Goal: Task Accomplishment & Management: Use online tool/utility

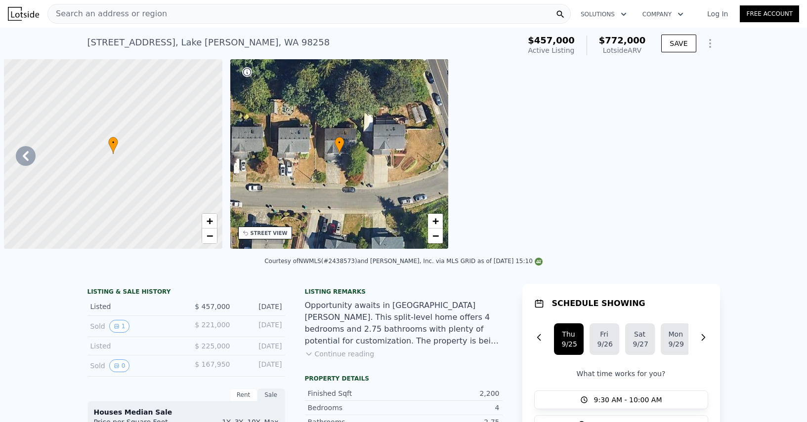
click at [155, 8] on span "Search an address or region" at bounding box center [107, 14] width 119 height 12
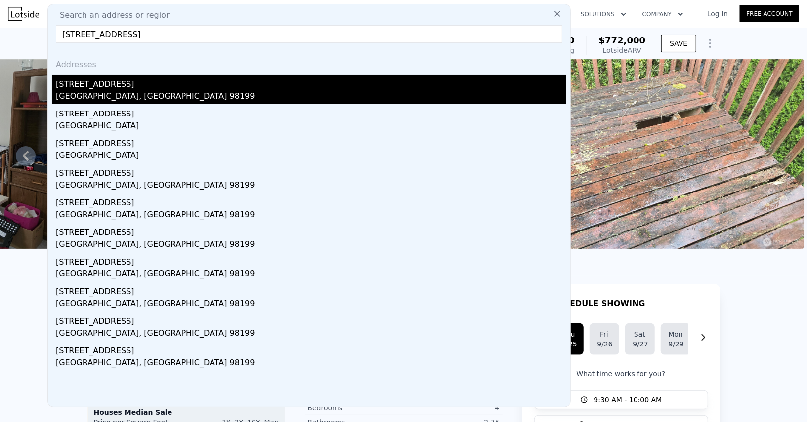
type input "[STREET_ADDRESS]"
click at [120, 81] on div "[STREET_ADDRESS]" at bounding box center [311, 83] width 510 height 16
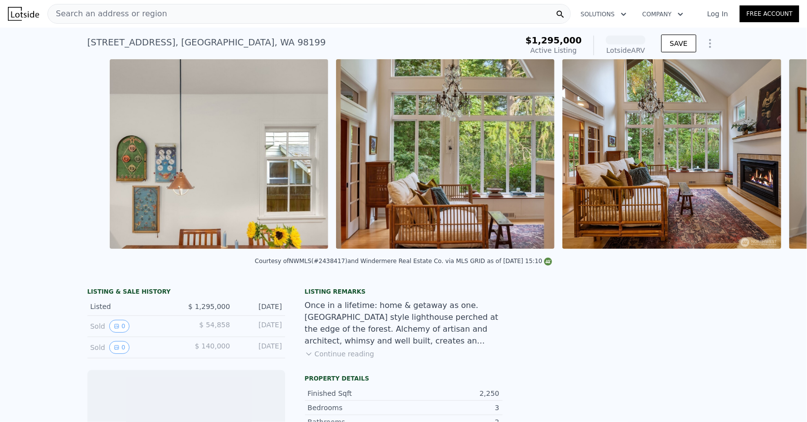
scroll to position [0, 3164]
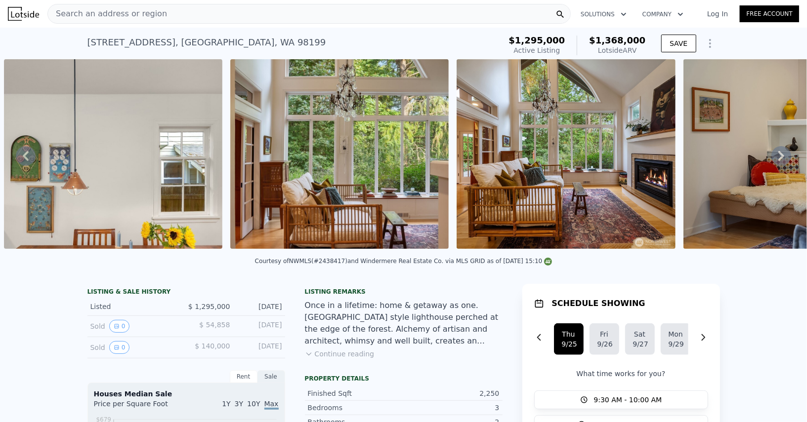
click at [310, 23] on div "Search an address or region" at bounding box center [308, 14] width 523 height 20
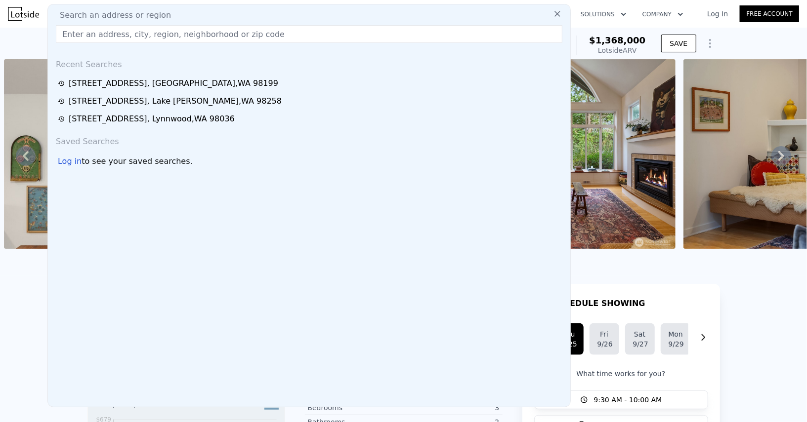
click at [305, 18] on div "Search an address or region" at bounding box center [309, 15] width 514 height 12
click at [250, 38] on input "text" at bounding box center [309, 34] width 506 height 18
paste input "[STREET_ADDRESS]"
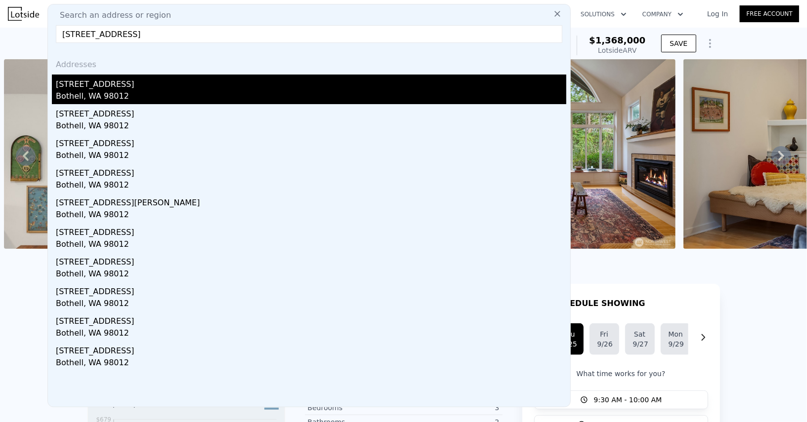
type input "[STREET_ADDRESS]"
click at [160, 84] on div "[STREET_ADDRESS]" at bounding box center [311, 83] width 510 height 16
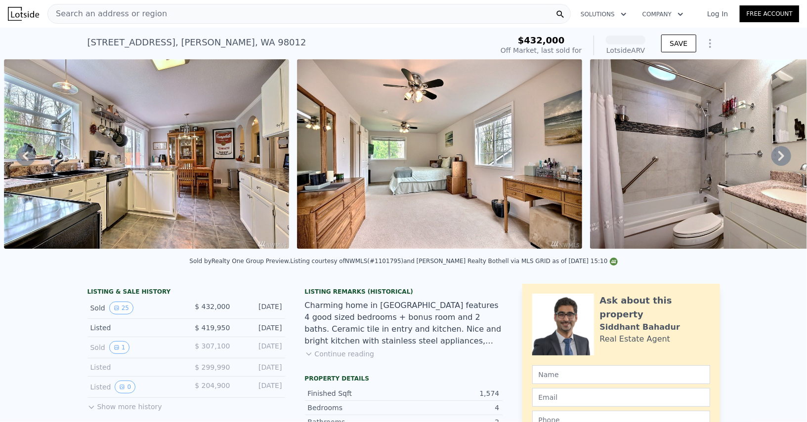
click at [152, 21] on div "Search an address or region" at bounding box center [107, 13] width 119 height 19
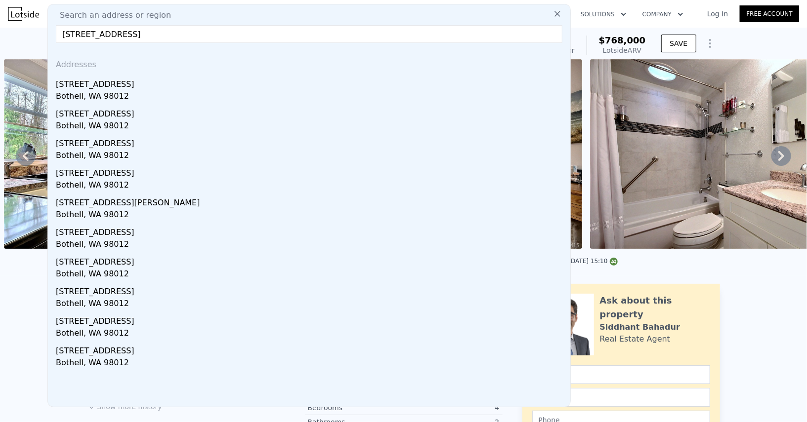
drag, startPoint x: 213, startPoint y: 33, endPoint x: 137, endPoint y: 29, distance: 76.2
click at [136, 31] on input "[STREET_ADDRESS]" at bounding box center [309, 34] width 506 height 18
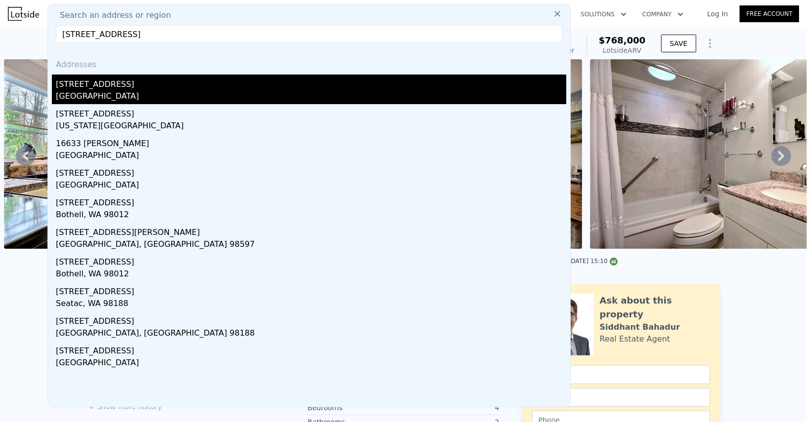
type input "[STREET_ADDRESS]"
click at [130, 85] on div "[STREET_ADDRESS]" at bounding box center [311, 83] width 510 height 16
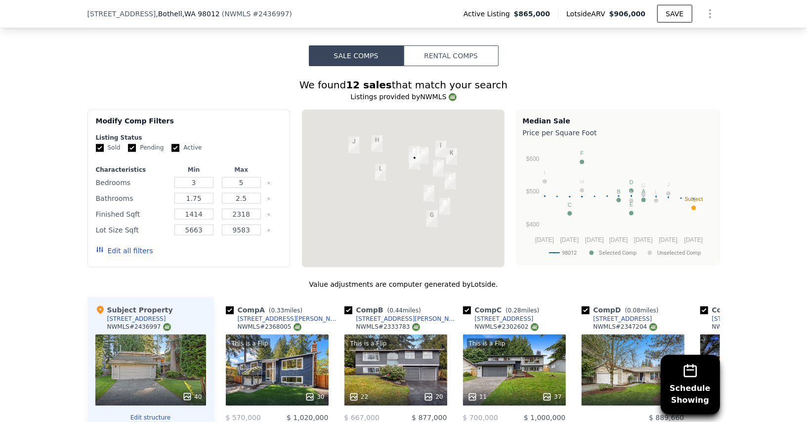
scroll to position [741, 0]
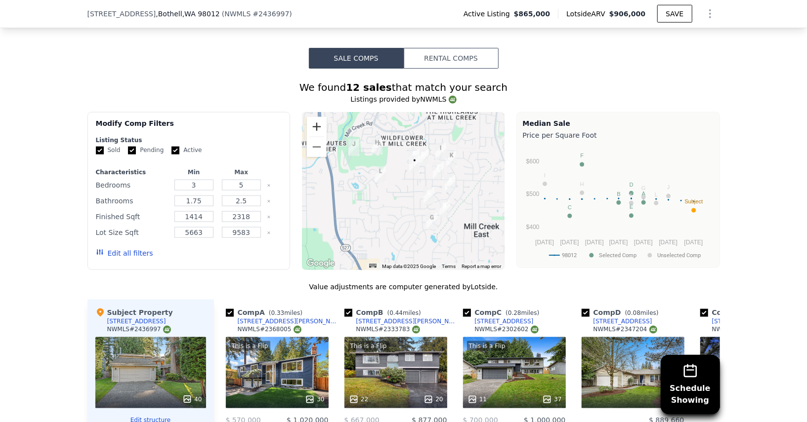
click at [315, 117] on button "Zoom in" at bounding box center [317, 127] width 20 height 20
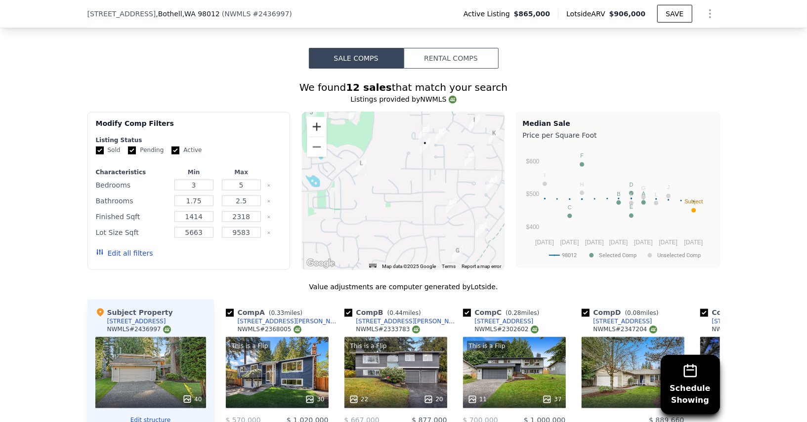
click at [315, 117] on button "Zoom in" at bounding box center [317, 127] width 20 height 20
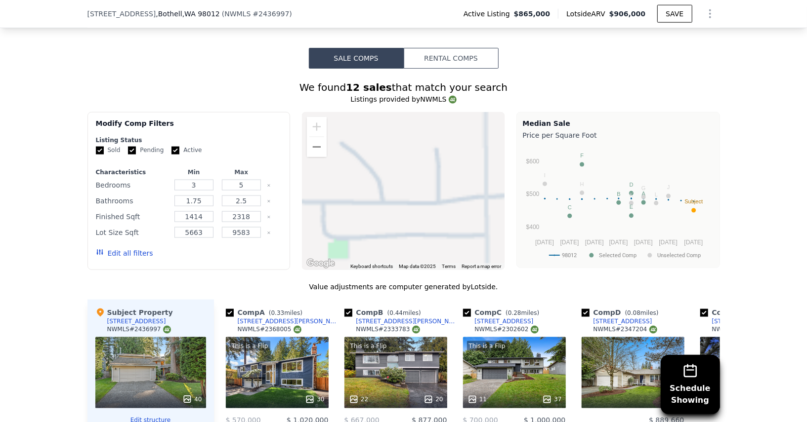
drag, startPoint x: 444, startPoint y: 161, endPoint x: 404, endPoint y: 259, distance: 105.8
click at [404, 259] on div "We found 12 sales that match your search Listings provided by NWMLS Filters Map…" at bounding box center [403, 358] width 632 height 555
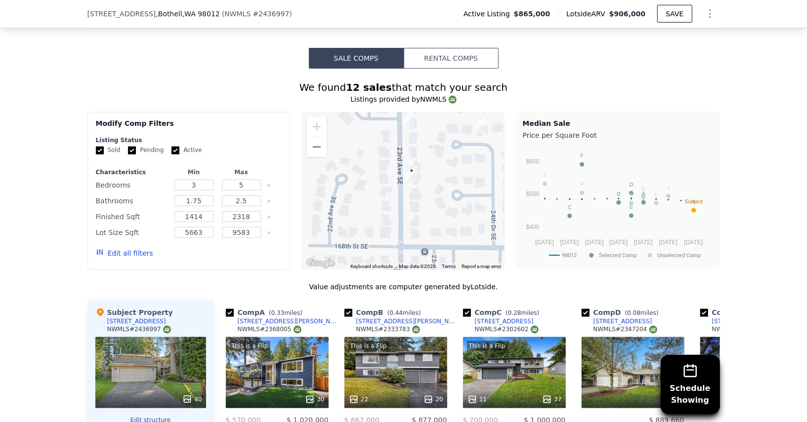
drag, startPoint x: 451, startPoint y: 173, endPoint x: 403, endPoint y: 215, distance: 63.7
click at [403, 215] on div at bounding box center [403, 191] width 202 height 158
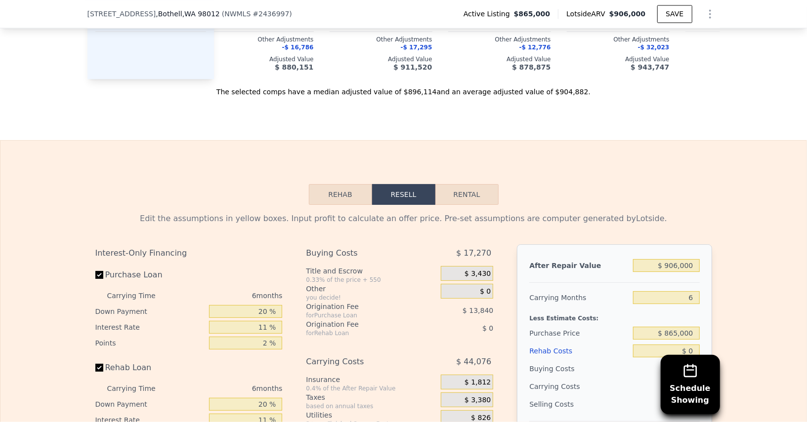
scroll to position [1284, 0]
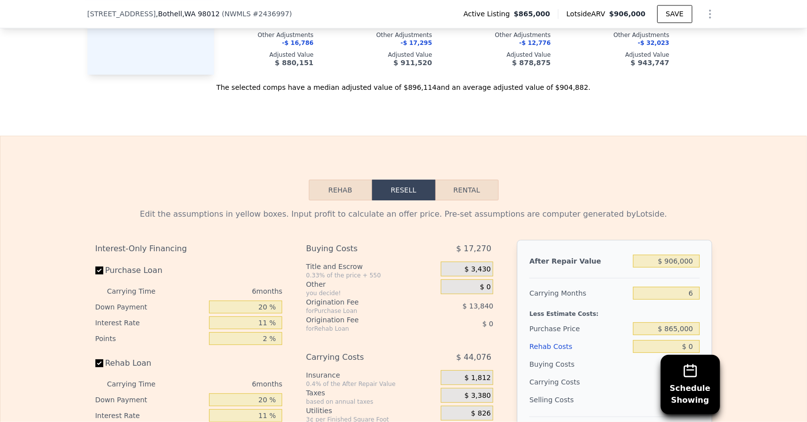
click at [686, 252] on div "$ 906,000" at bounding box center [666, 261] width 66 height 18
click at [683, 255] on input "$ 906,000" at bounding box center [666, 261] width 66 height 13
type input "$ 11"
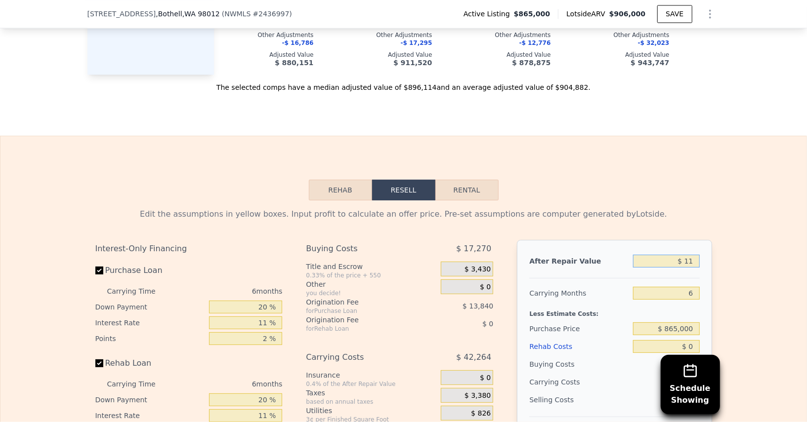
type input "-$ 925,073"
type input "$ 111"
type input "-$ 924,981"
type input "$ 1,110"
type input "-$ 924,056"
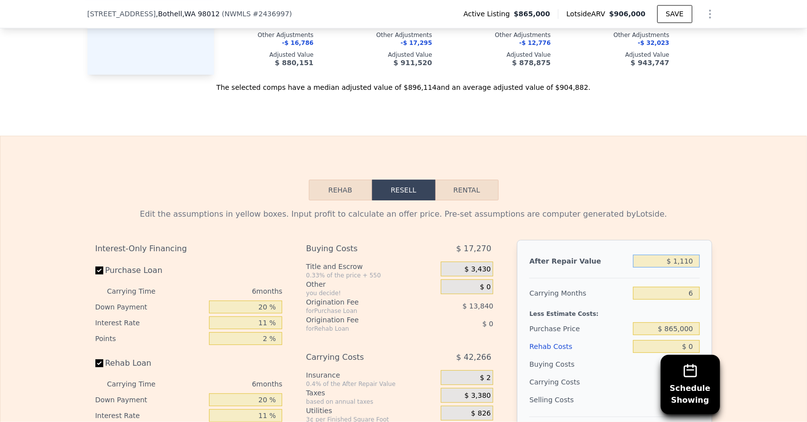
type input "$ 11,100"
type input "-$ 914,797"
type input "$ 1,110"
type input "-$ 924,056"
type input "$ 11"
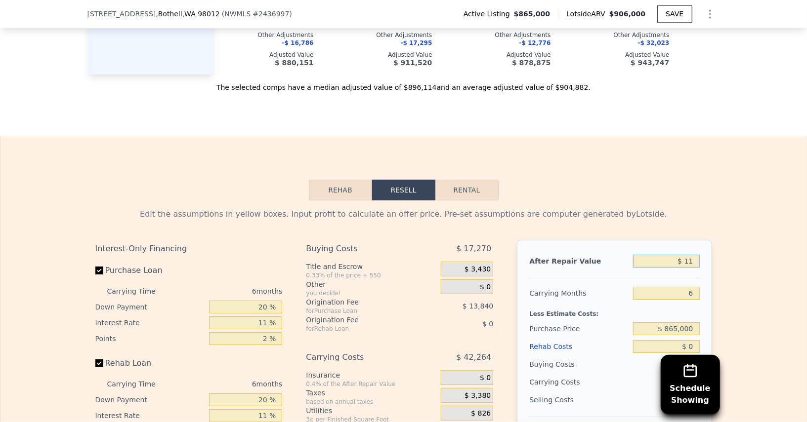
type input "-$ 925,073"
type input "$ 110"
type input "-$ 924,982"
type input "$ 1,100"
type input "-$ 924,066"
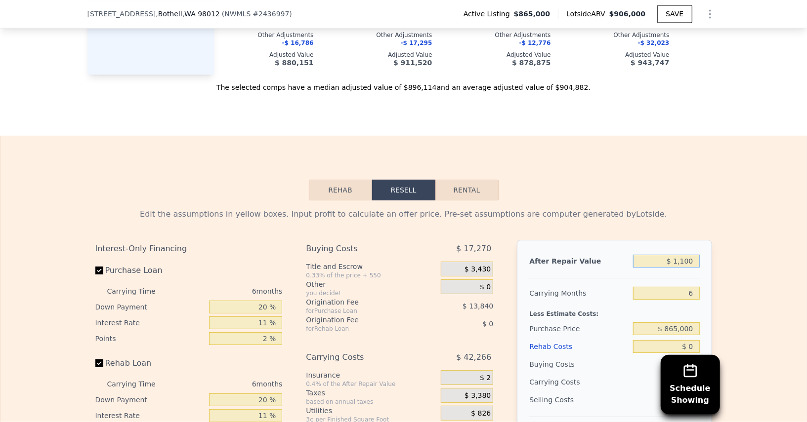
type input "$ 11,000"
type input "-$ 914,889"
type input "$ 110,000"
type input "-$ 823,128"
type input "$ 1,100,000"
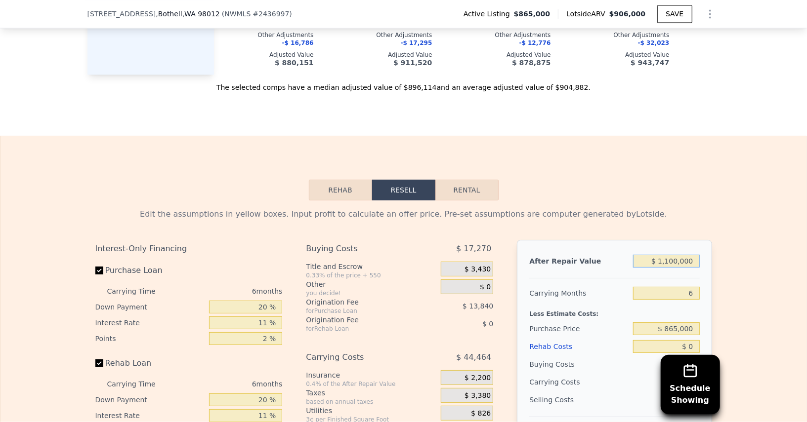
type input "$ 94,473"
type input "$ 1,100,000"
click at [685, 287] on input "6" at bounding box center [666, 293] width 66 height 13
type input "4"
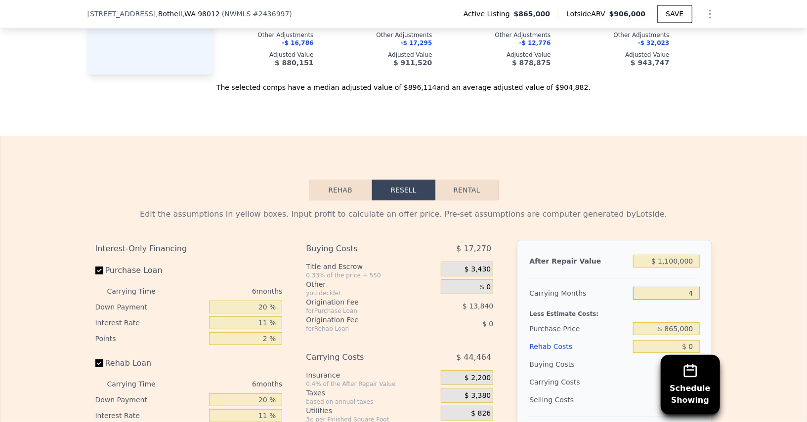
type input "$ 109,294"
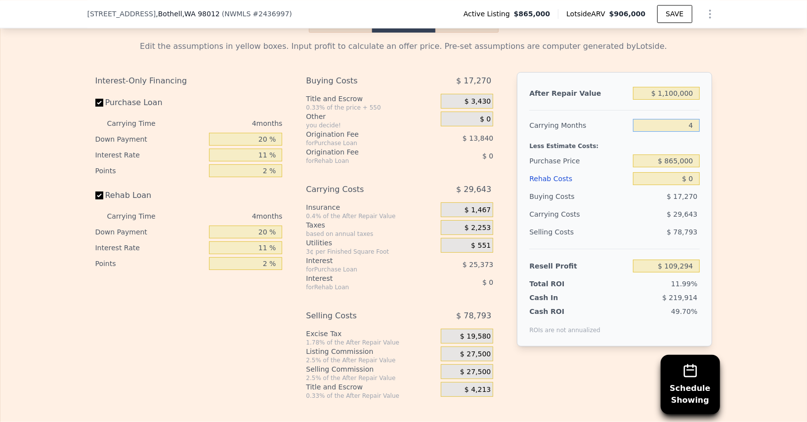
scroll to position [1453, 0]
type input "4"
click at [692, 171] on input "$ 0" at bounding box center [666, 177] width 66 height 13
type input "$ 1"
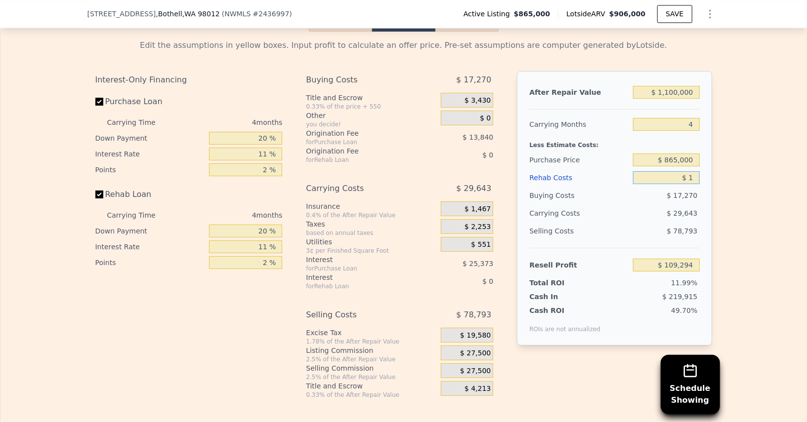
type input "$ 109,293"
type input "$ 1,500"
type input "$ 107,726"
type input "$ 15,000"
type input "$ 93,614"
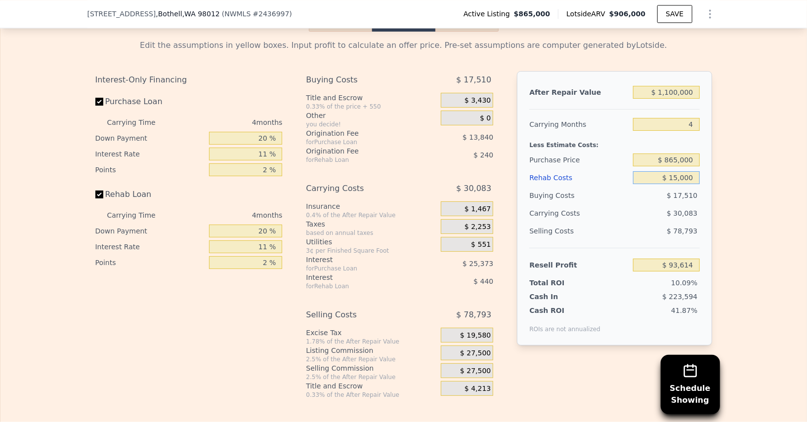
type input "$ 150,000"
type input "-$ 47,506"
type input "$ 1,500,000"
type input "-$ 1,458,706"
type input "$ 150,000"
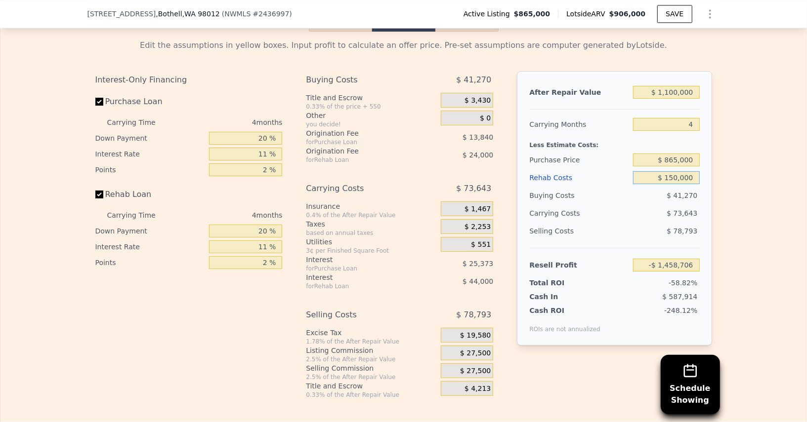
type input "-$ 47,506"
type input "$ 150,000"
click at [238, 132] on input "20 %" at bounding box center [245, 138] width 73 height 13
type input "1 %"
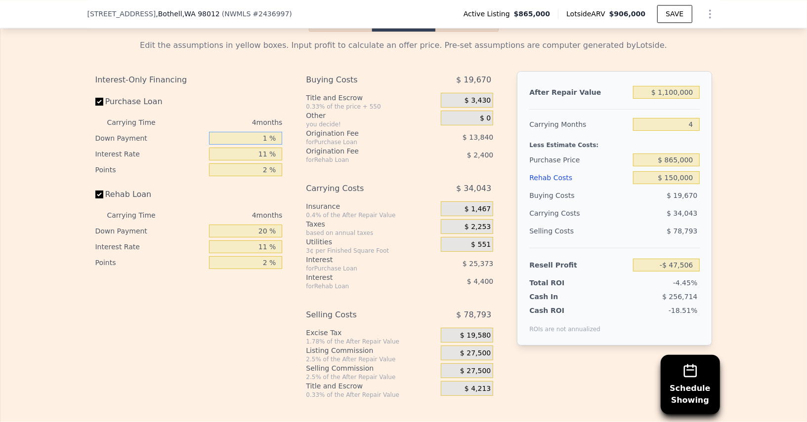
type input "-$ 56,821"
type input "10 %"
type input "-$ 52,408"
type input "10 %"
click at [249, 148] on input "11 %" at bounding box center [245, 154] width 73 height 13
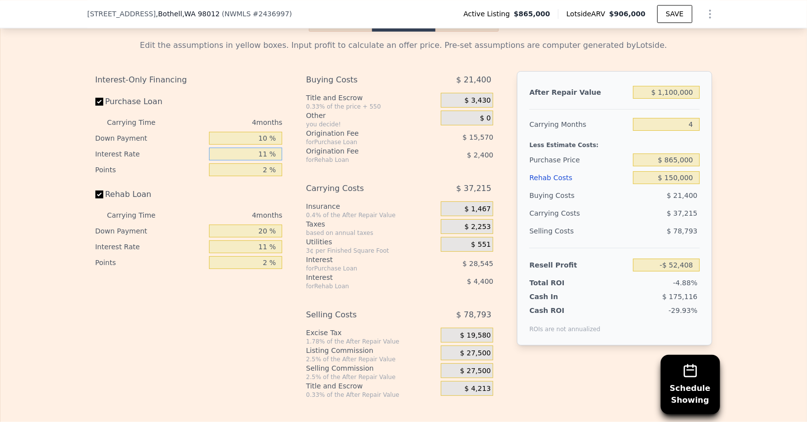
click at [249, 148] on input "11 %" at bounding box center [245, 154] width 73 height 13
type input "1 %"
type input "-$ 26,460"
type input "10 %"
type input "-$ 49,816"
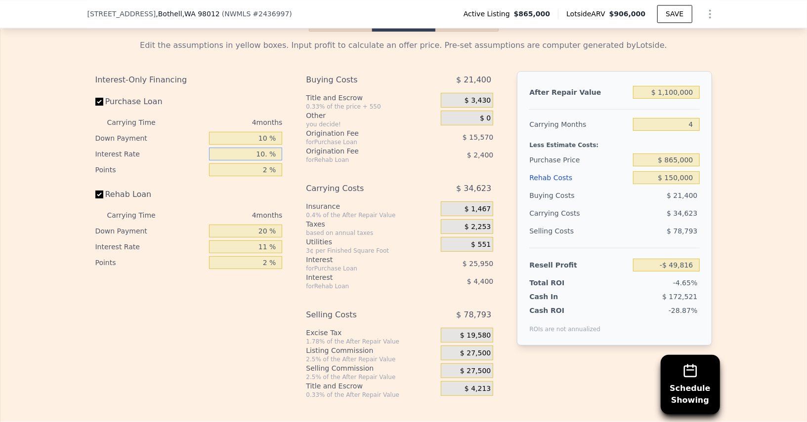
type input "10.5 %"
type input "-$ 51,112"
type input "10.5 %"
click at [253, 163] on input "2 %" at bounding box center [245, 169] width 73 height 13
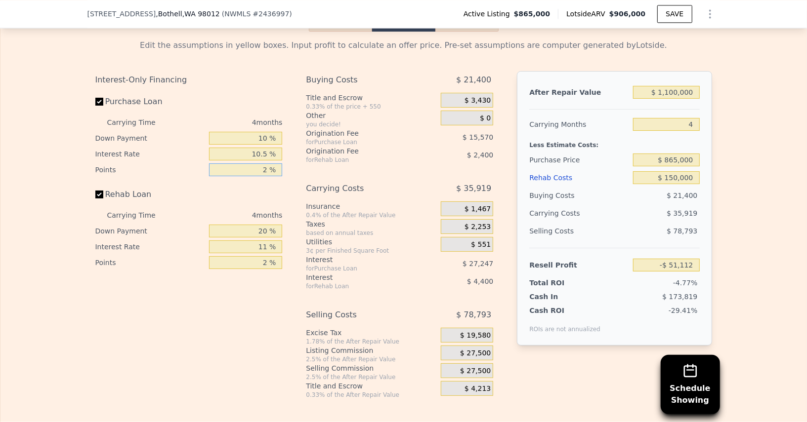
type input "1 %"
type input "-$ 43,327"
type input "1.75 %"
type input "-$ 49,166"
type input "1.75 %"
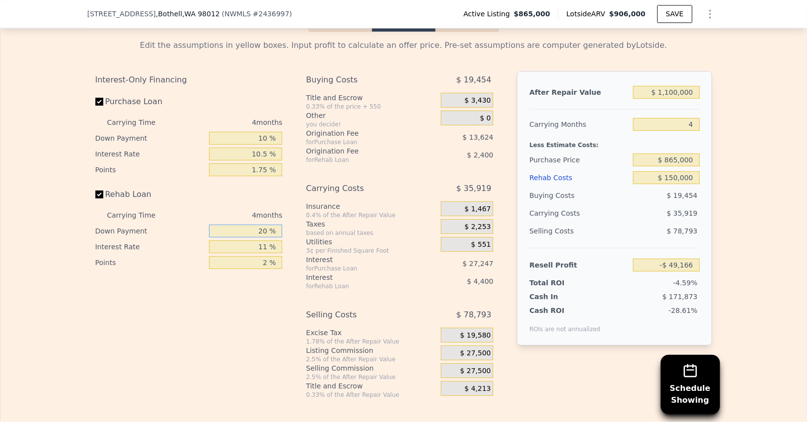
click at [249, 225] on input "20 %" at bounding box center [245, 231] width 73 height 13
type input "1 %"
type input "-$ 50,780"
type input "10 %"
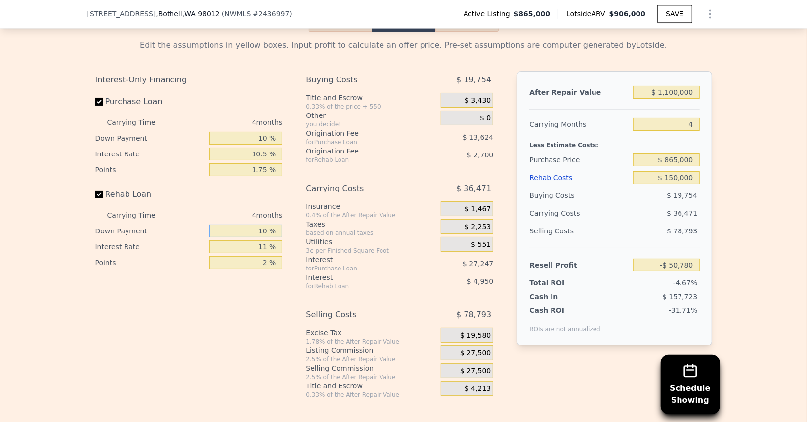
type input "-$ 50,018"
type input "10 %"
click at [247, 241] on input "11 %" at bounding box center [245, 247] width 73 height 13
type input "1 %"
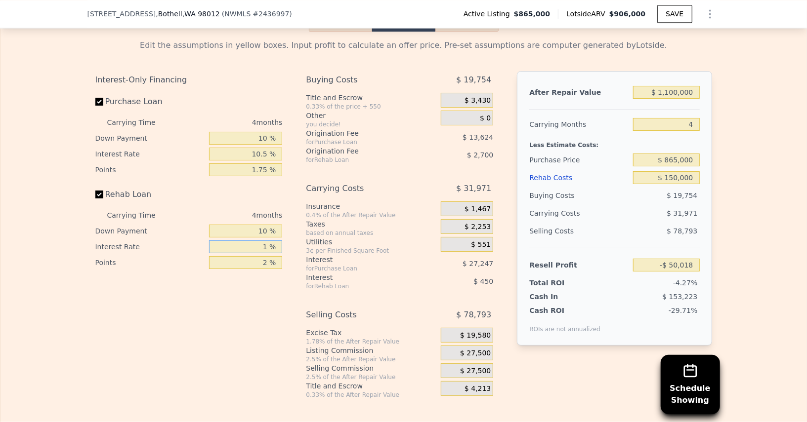
type input "-$ 45,518"
type input "10 %"
type input "-$ 49,566"
type input "10.5 %"
type input "-$ 49,790"
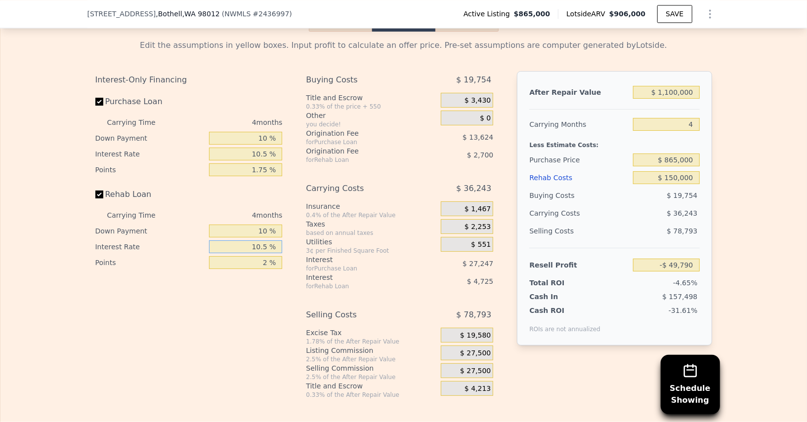
type input "10.5 %"
click at [247, 255] on div "2 %" at bounding box center [245, 263] width 73 height 16
click at [247, 256] on input "2 %" at bounding box center [245, 262] width 73 height 13
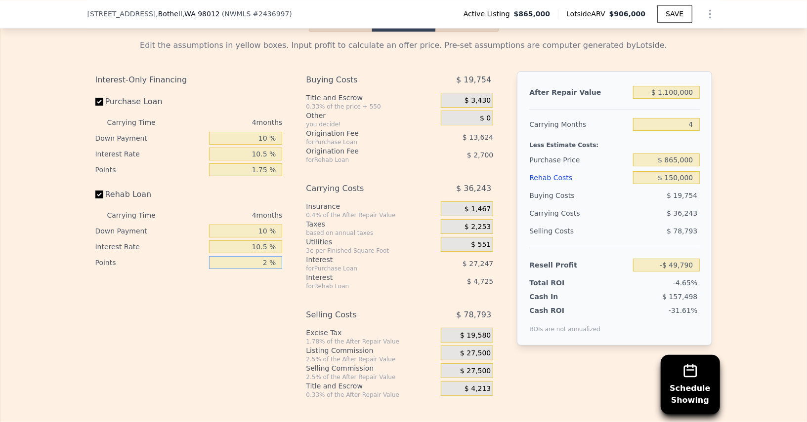
type input "1 %"
type input "-$ 48,440"
type input "1.75 %"
type input "-$ 49,453"
type input "1.75 %"
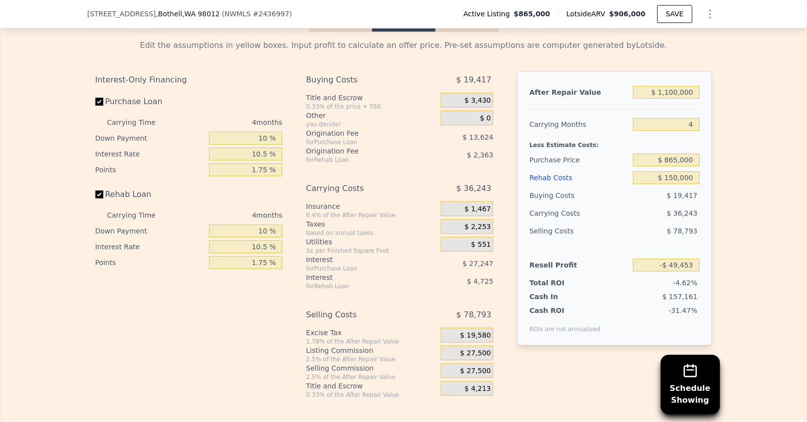
click at [489, 367] on span "$ 27,500" at bounding box center [475, 371] width 31 height 9
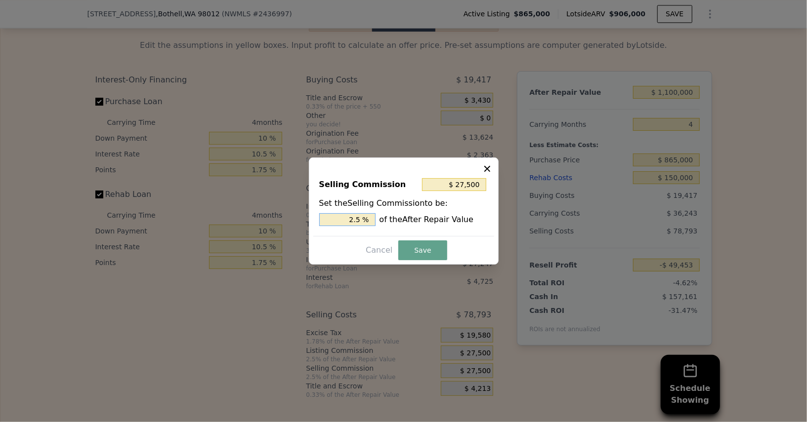
click at [344, 222] on input "2.5 %" at bounding box center [347, 219] width 56 height 13
type input "$ 11,000"
type input "1 %"
click at [419, 243] on button "Save" at bounding box center [422, 251] width 48 height 20
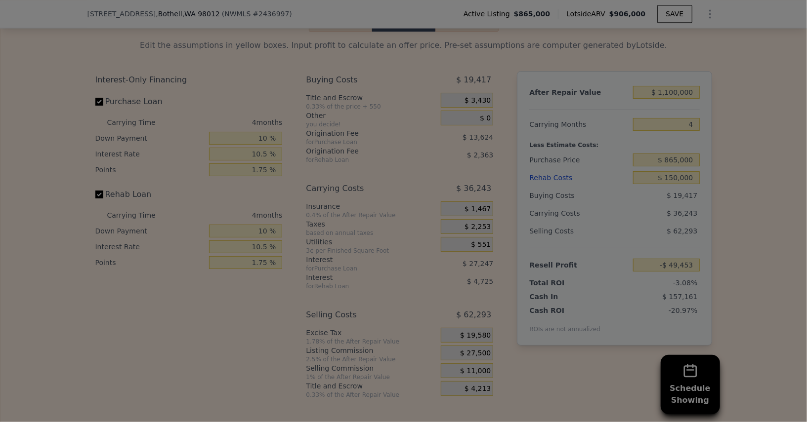
type input "-$ 32,953"
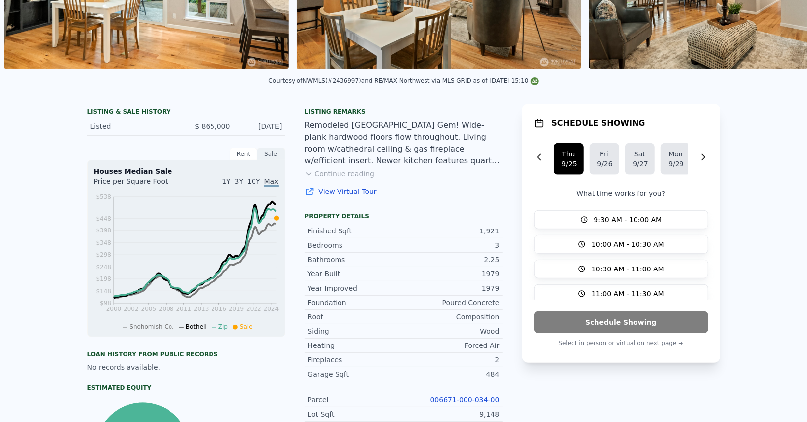
scroll to position [0, 0]
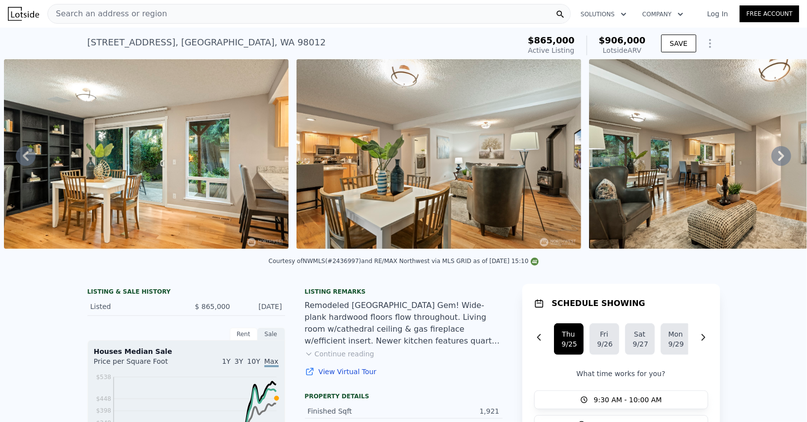
click at [182, 5] on div "Search an address or region" at bounding box center [308, 14] width 523 height 20
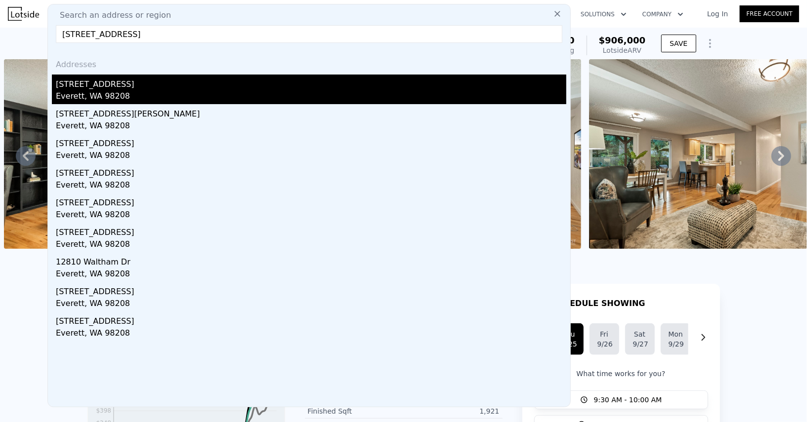
type input "[STREET_ADDRESS]"
click at [132, 86] on div "[STREET_ADDRESS]" at bounding box center [311, 83] width 510 height 16
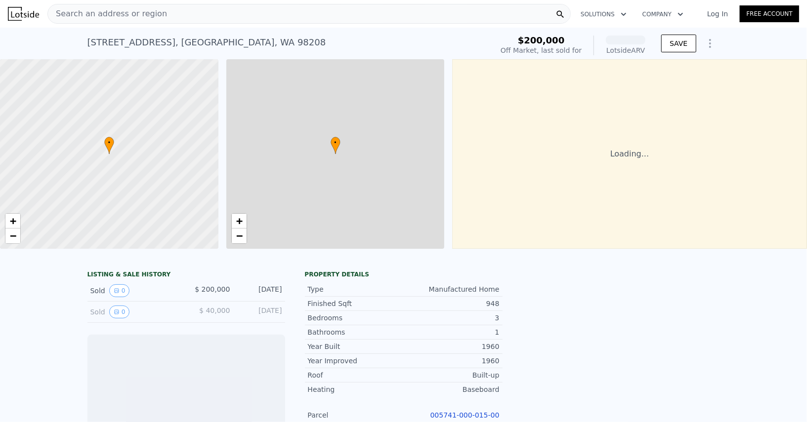
scroll to position [0, 3]
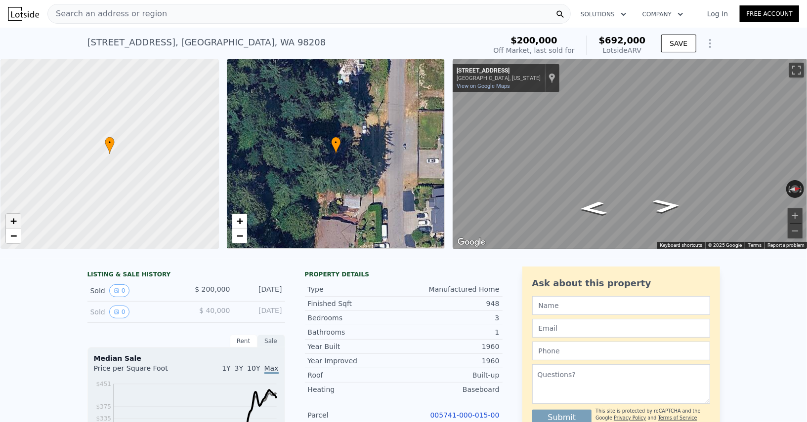
click at [14, 219] on span "+" at bounding box center [13, 221] width 6 height 12
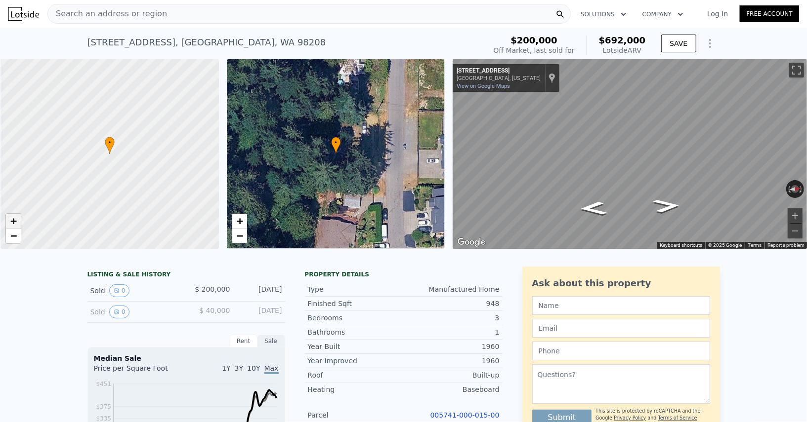
click at [14, 219] on span "+" at bounding box center [13, 221] width 6 height 12
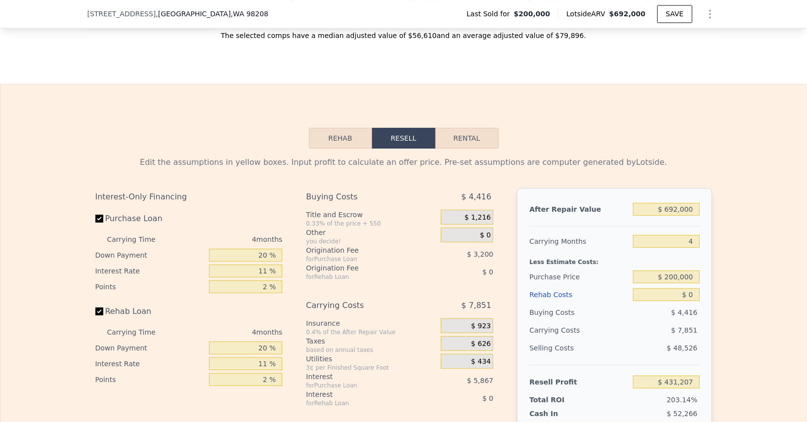
scroll to position [1302, 0]
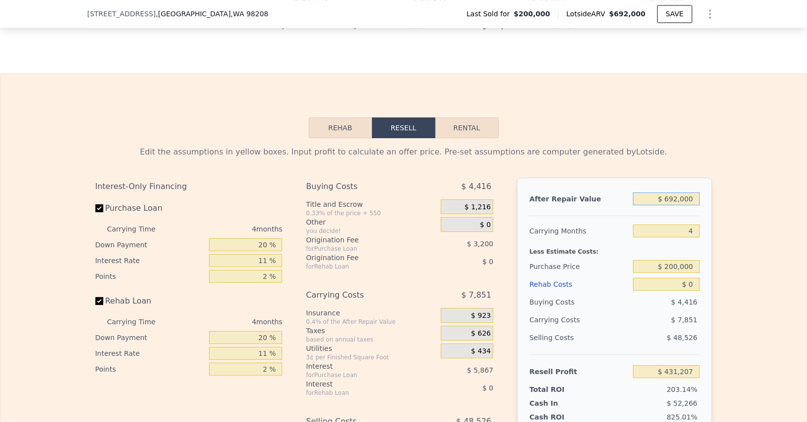
click at [679, 195] on input "$ 692,000" at bounding box center [666, 199] width 66 height 13
type input "$ 4"
type input "-$ 211,890"
type input "$ 450"
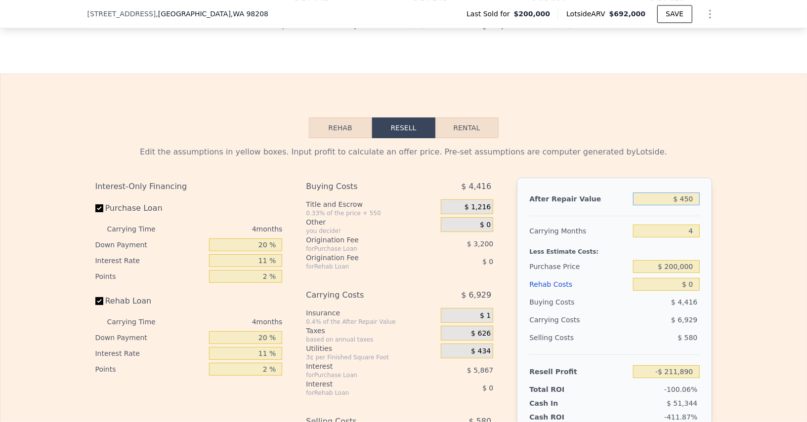
type input "-$ 211,475"
type input "$ 4,500"
type input "-$ 207,713"
type input "$ 45,000"
type input "-$ 170,074"
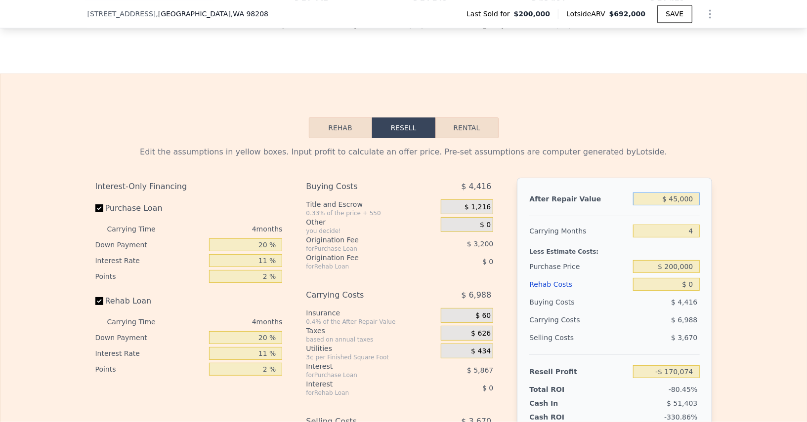
type input "$ 450,000"
type input "$ 206,307"
type input "$ 450,000"
click at [691, 281] on input "$ 0" at bounding box center [666, 284] width 66 height 13
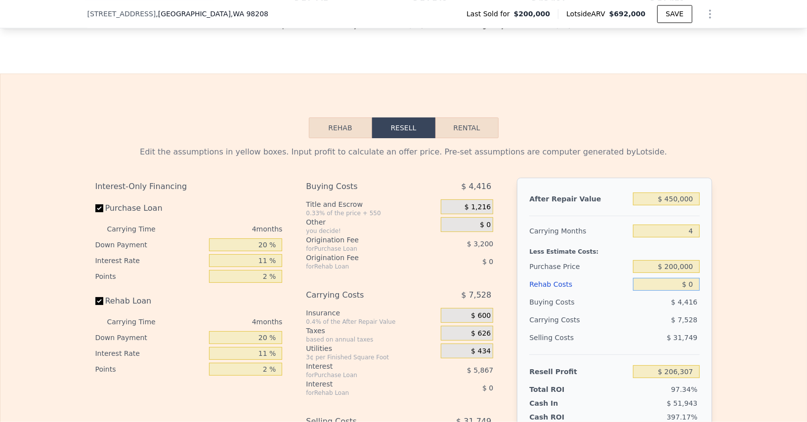
type input "$ 1"
type input "$ 206,306"
type input "$ 10"
type input "$ 206,297"
type input "$ 100"
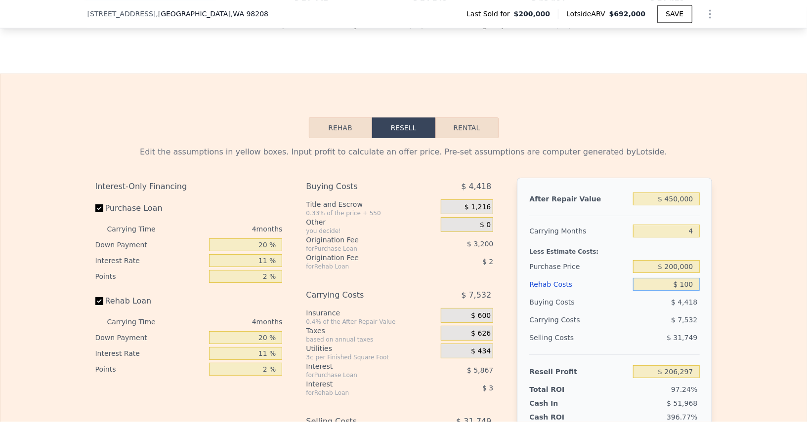
type input "$ 206,201"
type input "$ 1,000"
type input "$ 205,263"
type input "$ 10,000"
type input "$ 195,855"
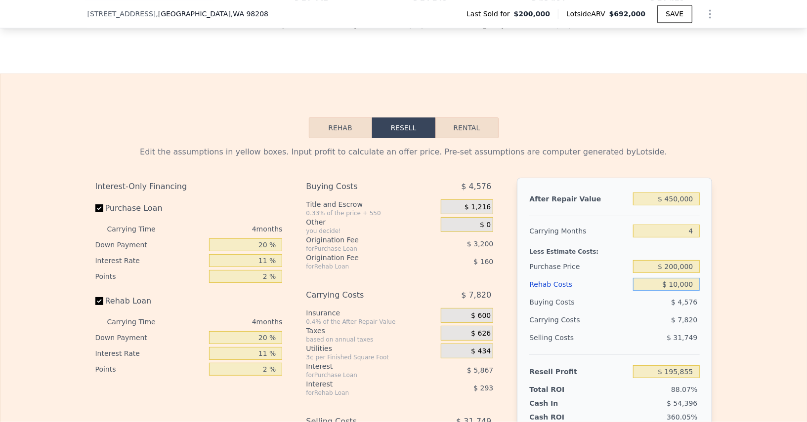
type input "$ 100,000"
type input "$ 101,775"
type input "$ 100,000"
click at [688, 227] on input "4" at bounding box center [666, 231] width 66 height 13
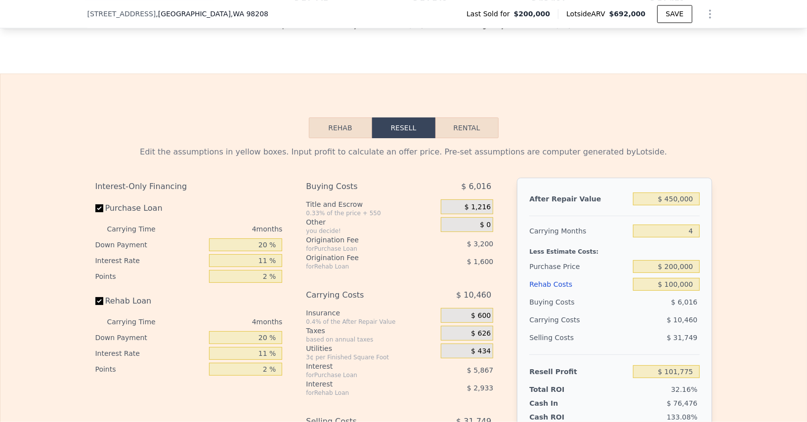
click at [587, 269] on div "Purchase Price" at bounding box center [579, 267] width 100 height 18
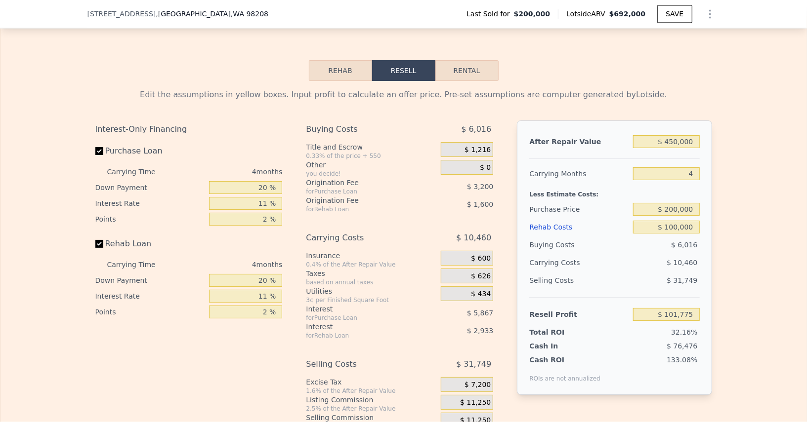
scroll to position [1355, 0]
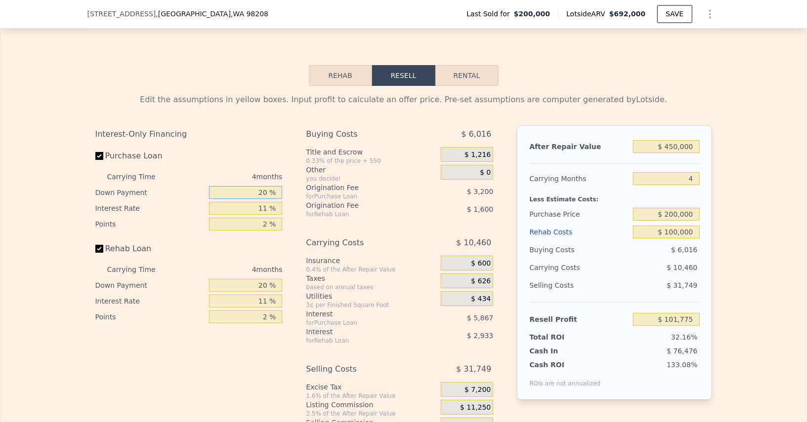
click at [244, 192] on input "20 %" at bounding box center [245, 192] width 73 height 13
click at [252, 190] on input "20 %" at bounding box center [245, 192] width 73 height 13
type input "1 %"
type input "$ 99,623"
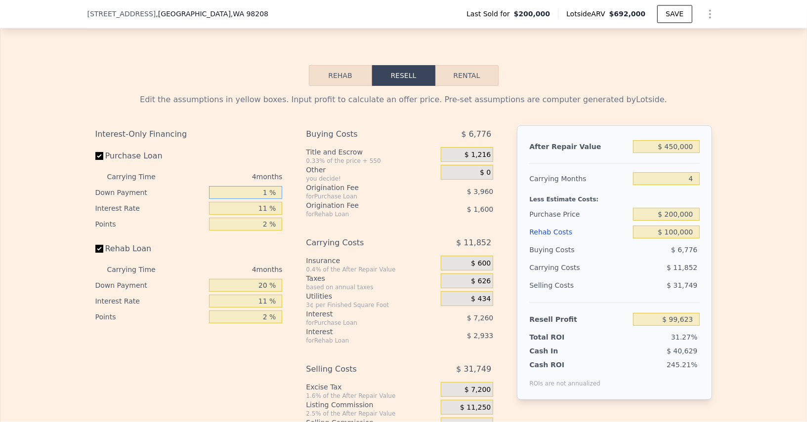
type input "10 %"
type input "$ 100,643"
type input "10 %"
click at [251, 206] on input "11 %" at bounding box center [245, 208] width 73 height 13
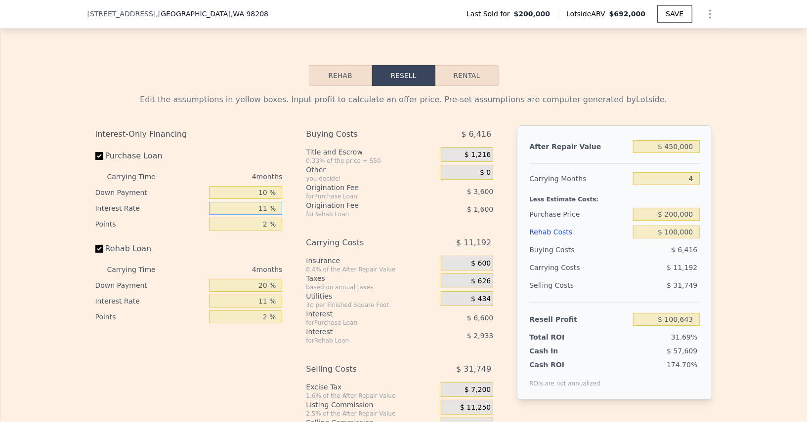
type input "1 %"
type input "$ 106,643"
type input "10 %"
type input "$ 101,243"
type input "10.5 %"
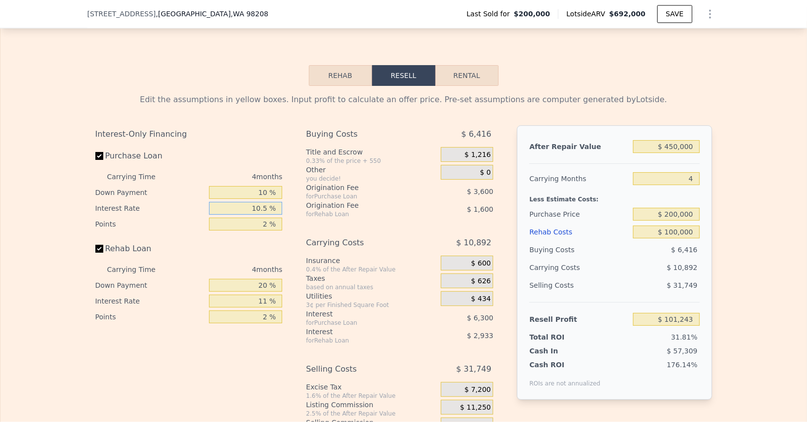
type input "$ 100,943"
type input "10.5 %"
click at [253, 218] on input "2 %" at bounding box center [245, 224] width 73 height 13
type input "1 %"
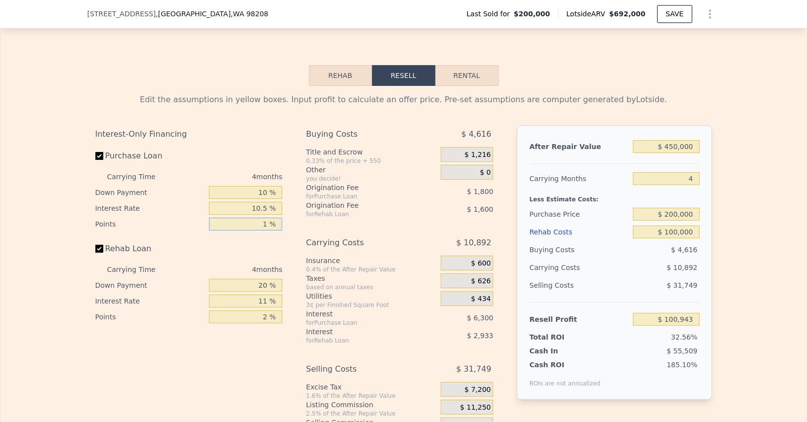
type input "$ 102,743"
type input "1.7 %"
type input "$ 101,483"
type input "1.75 %"
type input "$ 101,393"
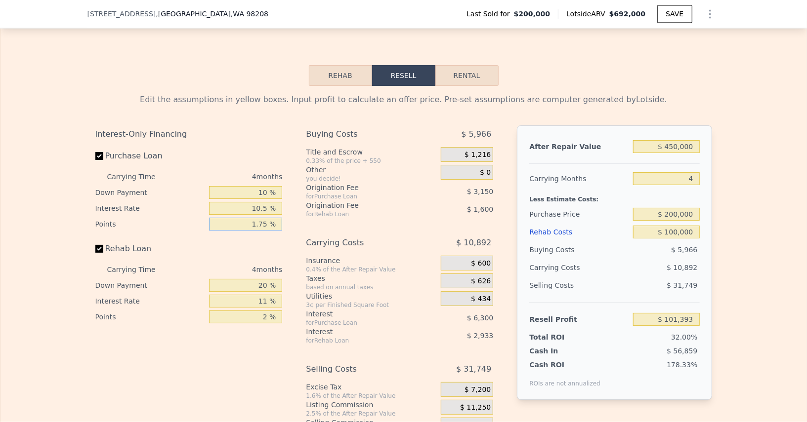
type input "1.75 %"
click at [256, 280] on input "20 %" at bounding box center [245, 285] width 73 height 13
type input "1 %"
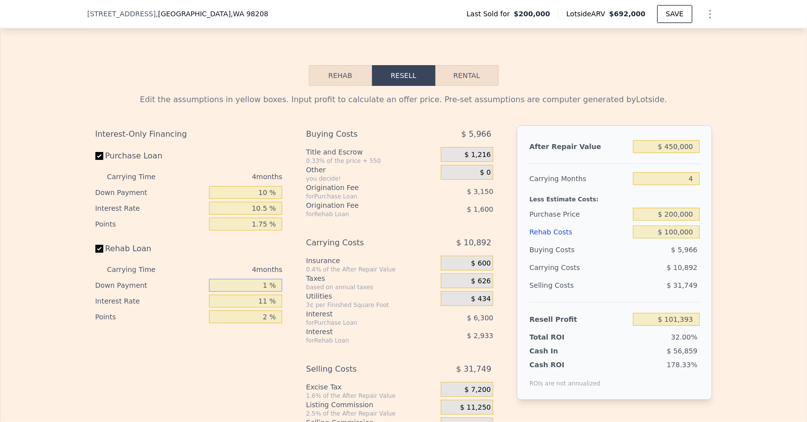
type input "$ 100,313"
type input "10 %"
type input "$ 100,825"
type input "10 %"
click at [253, 296] on input "11 %" at bounding box center [245, 301] width 73 height 13
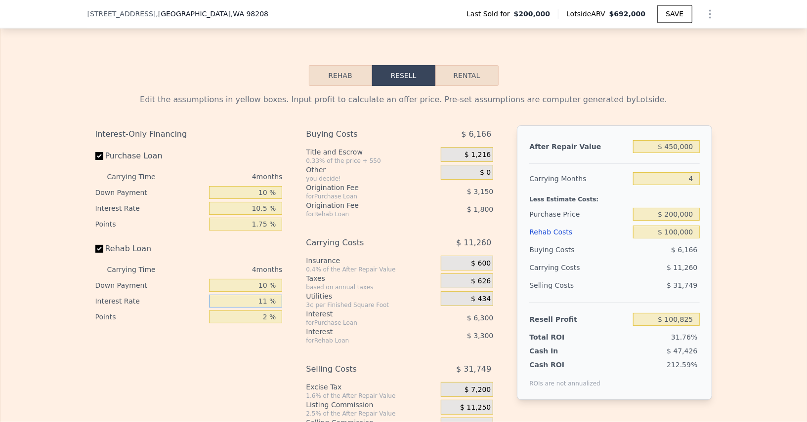
click at [253, 296] on input "11 %" at bounding box center [245, 301] width 73 height 13
type input "1 %"
type input "$ 103,825"
type input "10 %"
type input "$ 101,125"
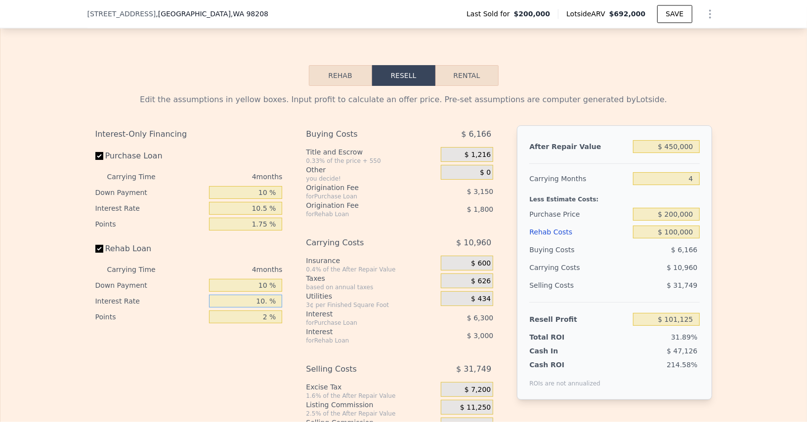
type input "10.5 %"
type input "$ 100,977"
type input "10.5 %"
click at [253, 313] on input "2 %" at bounding box center [245, 317] width 73 height 13
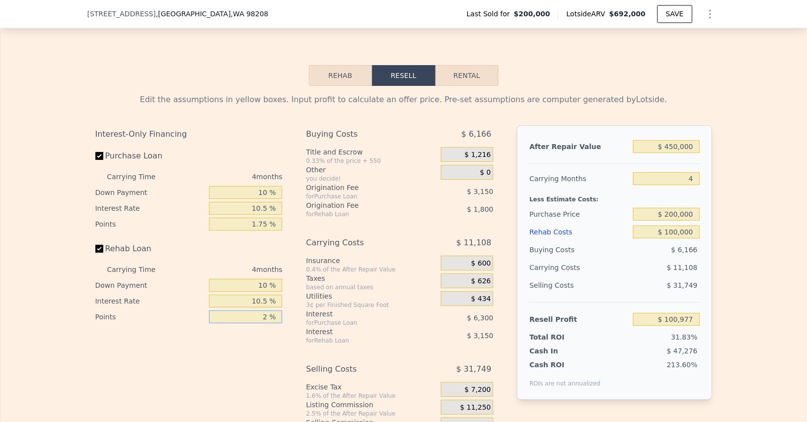
type input "1 %"
type input "$ 101,877"
type input "1.7 %"
type input "$ 101,247"
type input "1.75 %"
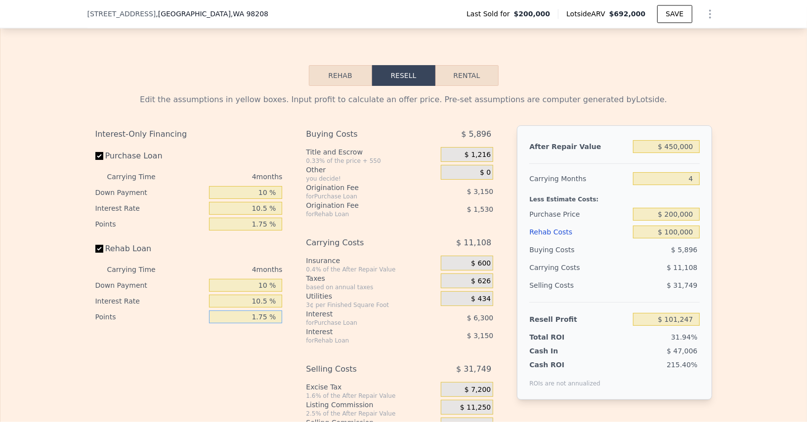
type input "$ 101,202"
type input "1.75 %"
click at [292, 365] on div "Interest-Only Financing Purchase Loan Carrying Time 4 months Down Payment 10 % …" at bounding box center [403, 289] width 616 height 328
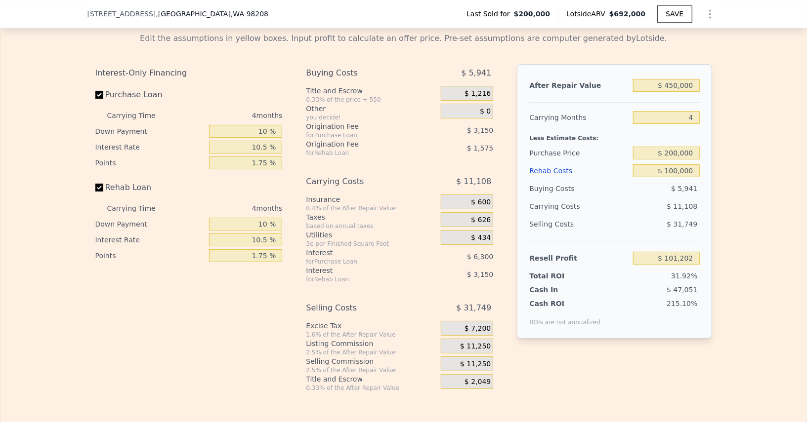
scroll to position [1429, 0]
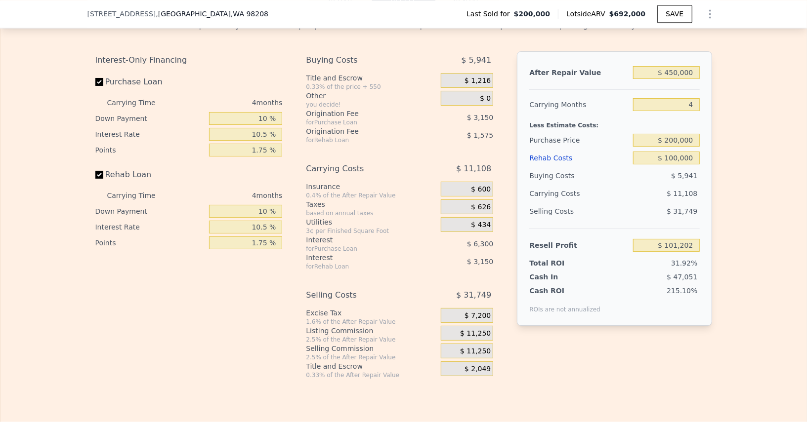
click at [478, 347] on span "$ 11,250" at bounding box center [475, 351] width 31 height 9
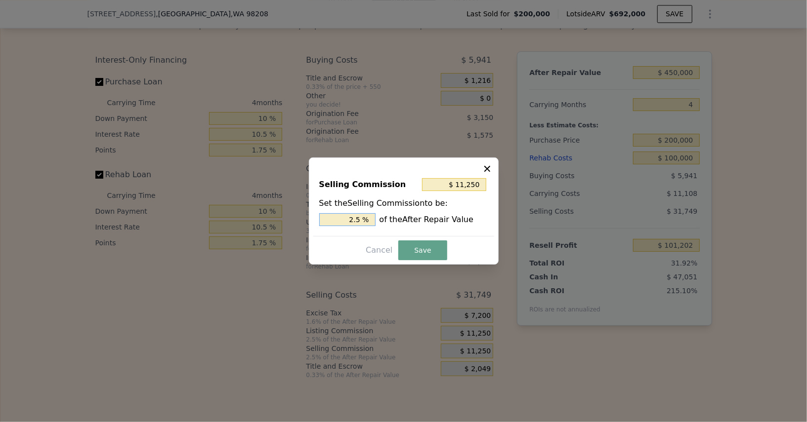
click at [337, 219] on input "2.5 %" at bounding box center [347, 219] width 56 height 13
type input "$ 4,500"
type input "1 %"
click at [428, 253] on button "Save" at bounding box center [422, 251] width 48 height 20
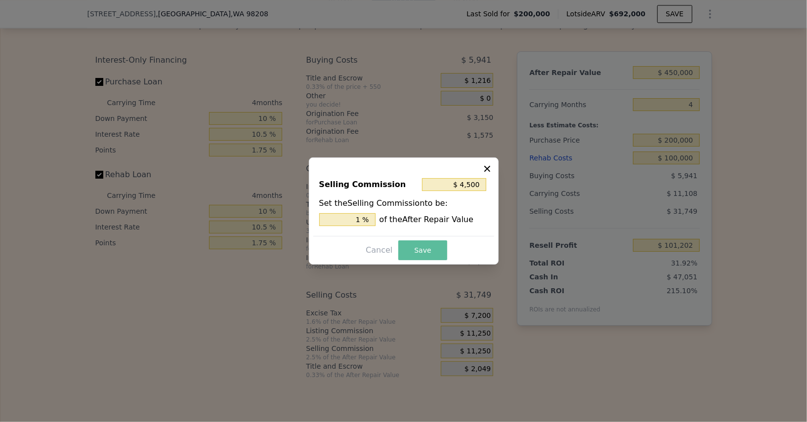
type input "$ 107,952"
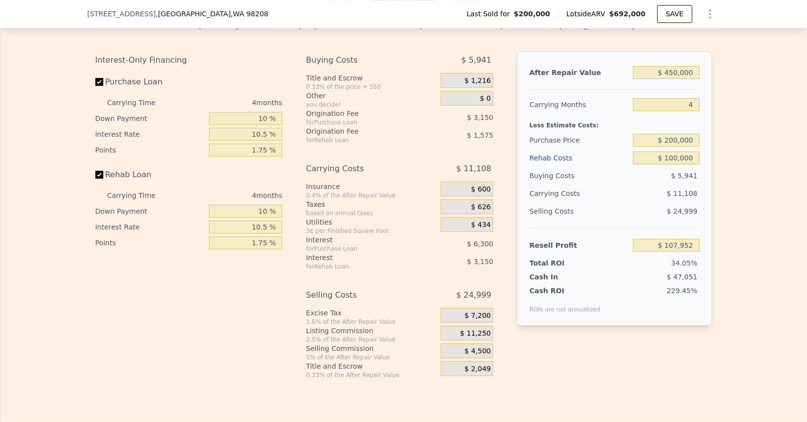
click at [479, 347] on span "$ 4,500" at bounding box center [477, 351] width 26 height 9
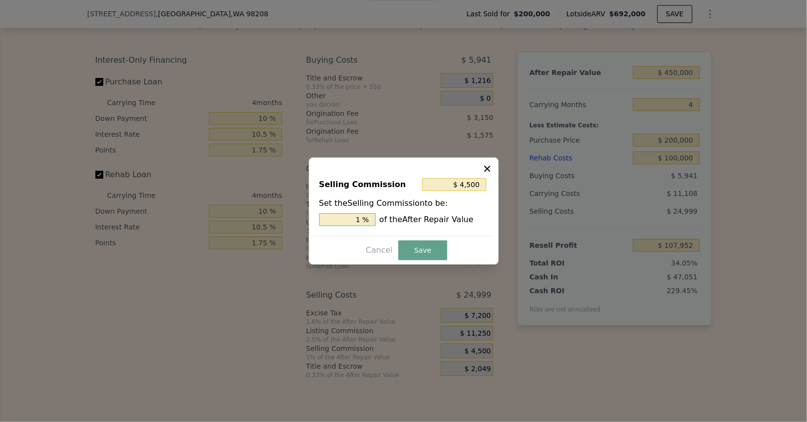
click at [349, 219] on input "1 %" at bounding box center [347, 219] width 56 height 13
type input "$ 0"
type input "0 %"
click at [417, 246] on button "Save" at bounding box center [422, 251] width 48 height 20
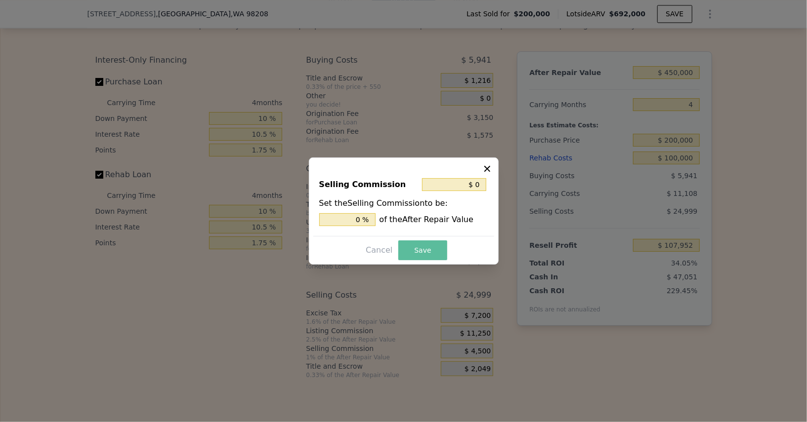
type input "$ 112,452"
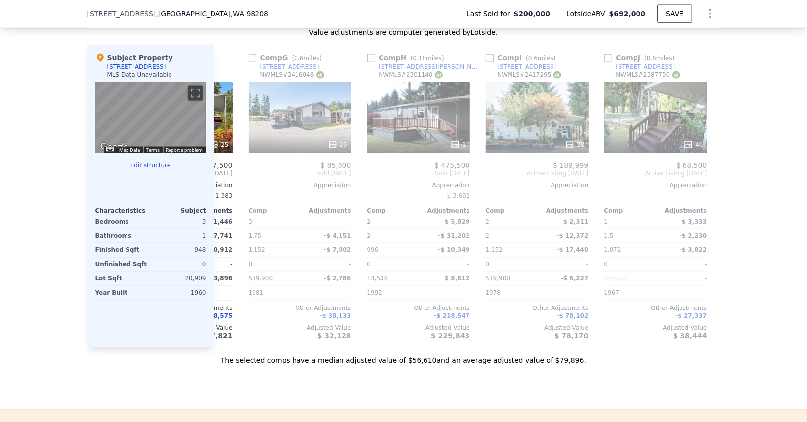
scroll to position [0, 683]
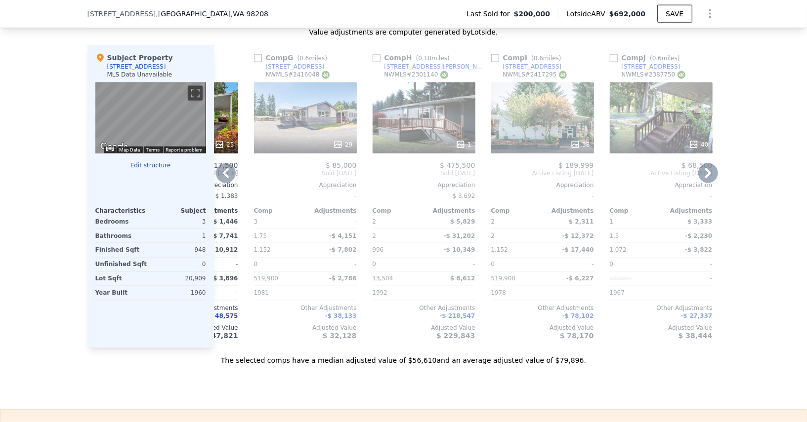
click at [443, 111] on div "1" at bounding box center [423, 117] width 103 height 71
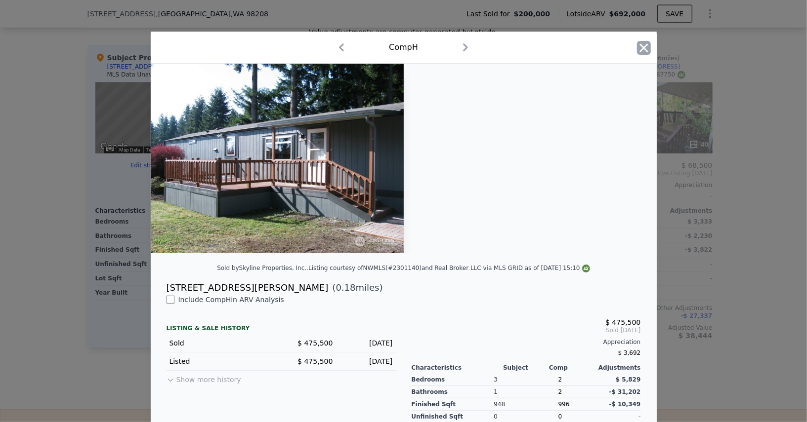
click at [639, 46] on icon "button" at bounding box center [644, 48] width 14 height 14
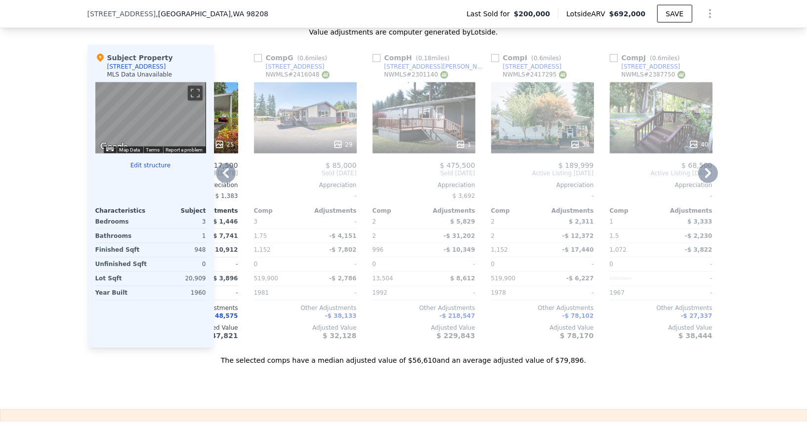
click at [421, 71] on div "NWMLS # 2301140" at bounding box center [416, 75] width 64 height 8
copy div "2301140"
click at [459, 313] on span "-$ 218,547" at bounding box center [457, 316] width 36 height 7
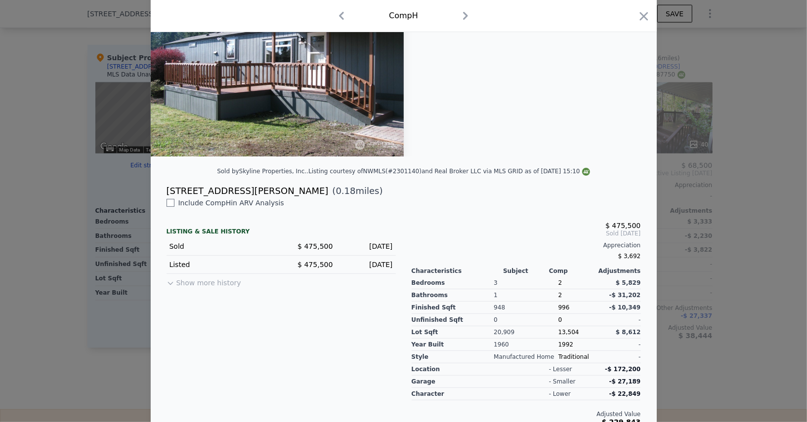
scroll to position [106, 0]
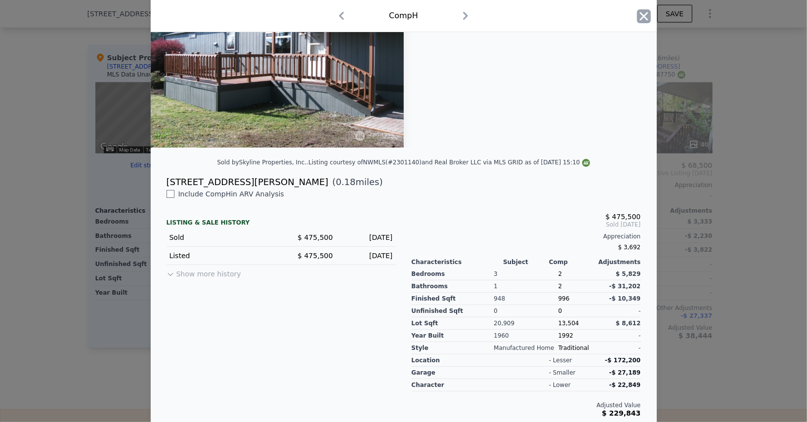
click at [647, 16] on icon "button" at bounding box center [644, 16] width 14 height 14
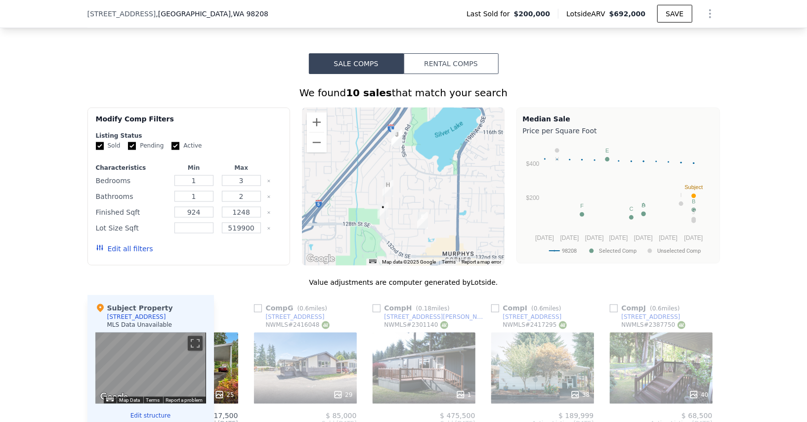
scroll to position [693, 0]
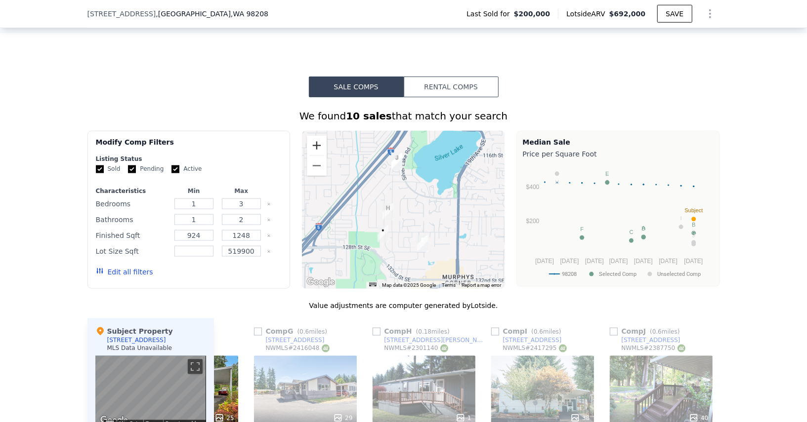
click at [320, 150] on button "Zoom in" at bounding box center [317, 146] width 20 height 20
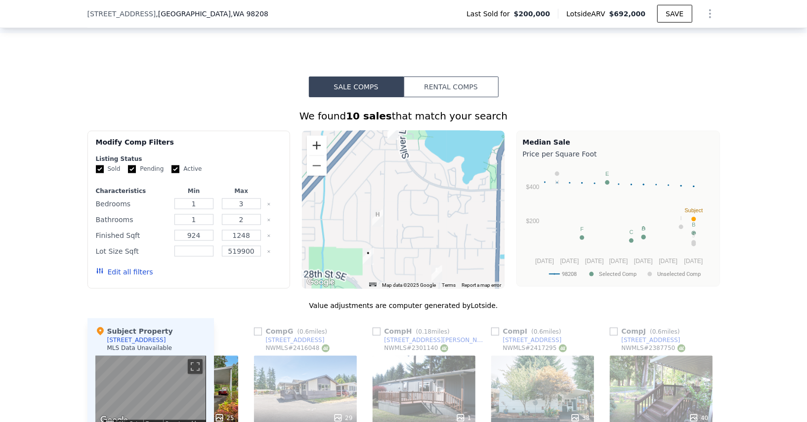
click at [319, 147] on button "Zoom in" at bounding box center [317, 146] width 20 height 20
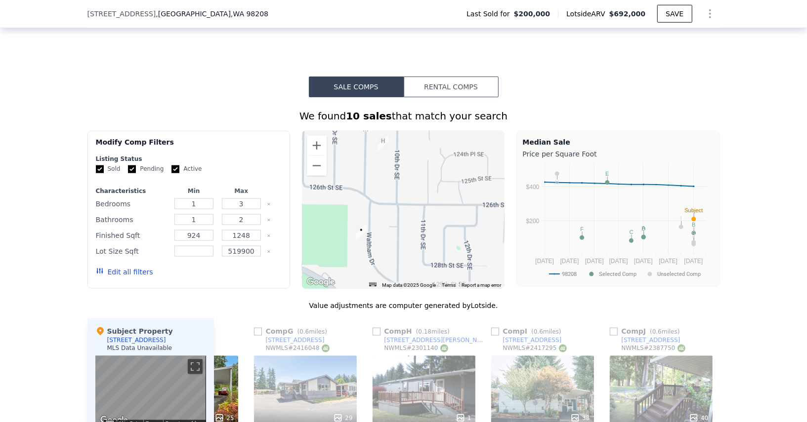
drag, startPoint x: 371, startPoint y: 224, endPoint x: 409, endPoint y: 129, distance: 102.2
click at [409, 131] on div at bounding box center [403, 210] width 202 height 158
click at [320, 142] on button "Zoom in" at bounding box center [317, 146] width 20 height 20
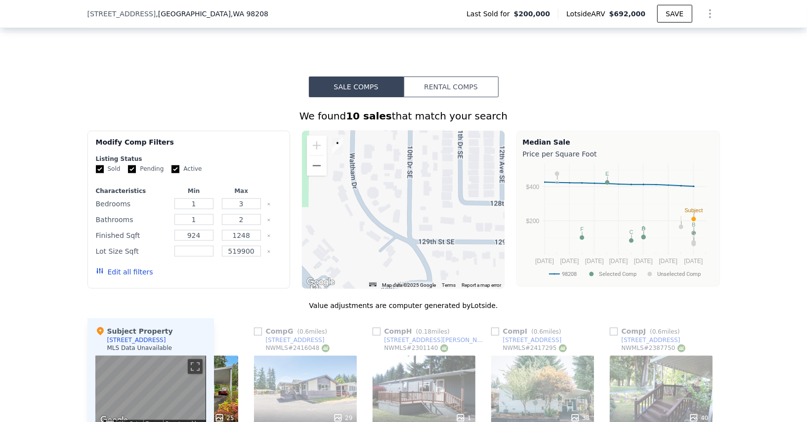
drag, startPoint x: 387, startPoint y: 156, endPoint x: 403, endPoint y: 41, distance: 115.7
click at [403, 41] on div "Sale Comps Rental Comps We found 10 sales that match your search Filters Map Pr…" at bounding box center [403, 358] width 807 height 650
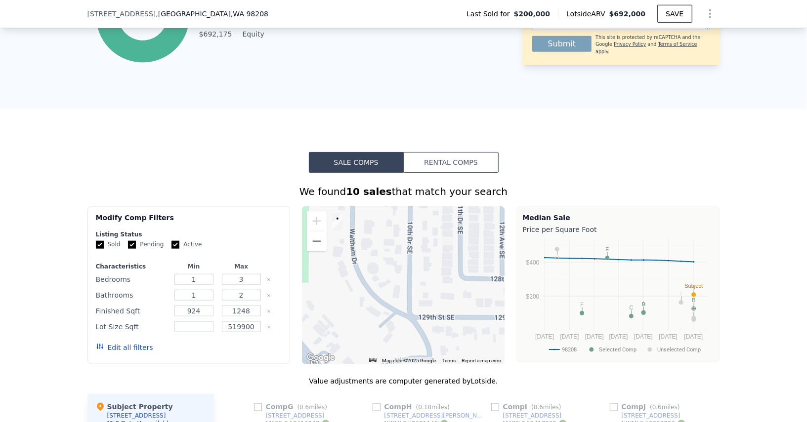
scroll to position [3, 0]
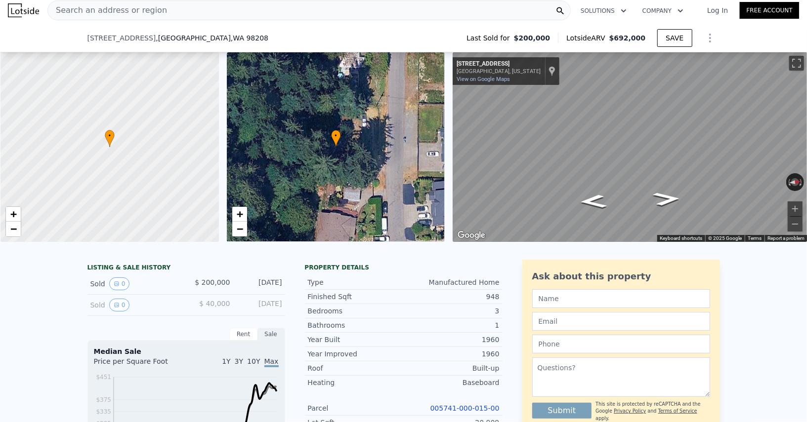
type input "$ 692,000"
type input "$ 0"
type input "$ 431,207"
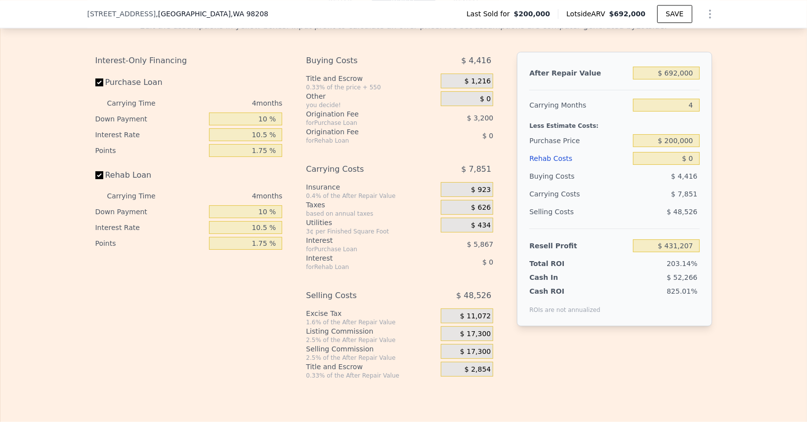
scroll to position [1401, 0]
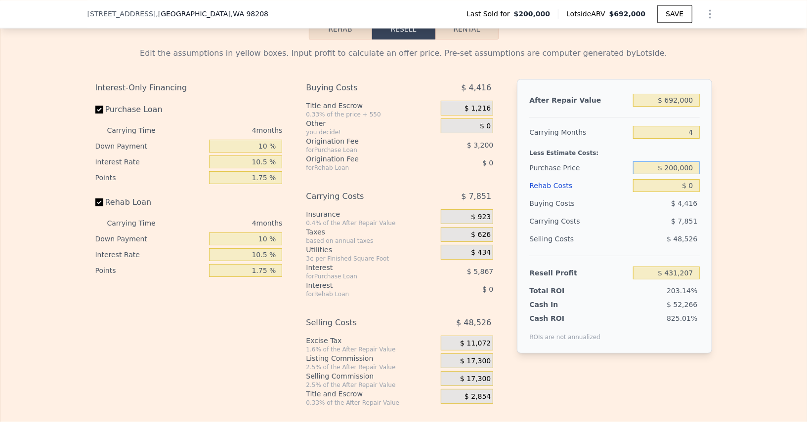
click at [676, 163] on input "$ 200,000" at bounding box center [666, 168] width 66 height 13
type input "$ 2"
type input "$ 6"
type input "$ 265,000"
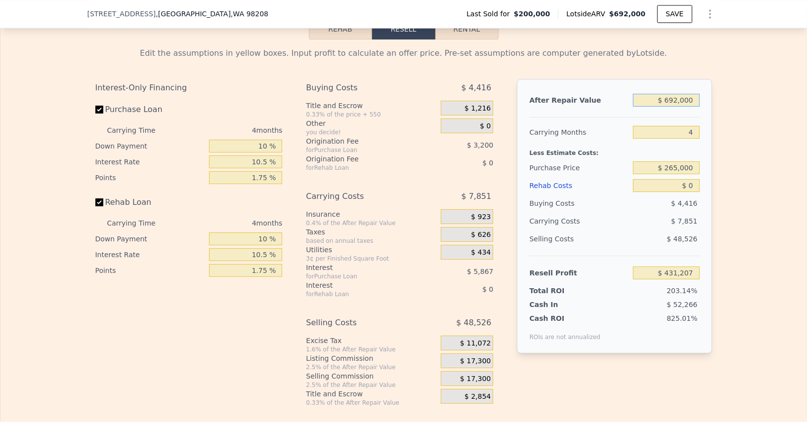
click at [685, 96] on input "$ 692,000" at bounding box center [666, 100] width 66 height 13
type input "$ 363,047"
click at [685, 96] on input "$ 692,000" at bounding box center [666, 100] width 66 height 13
type input "$ 4"
type input "-$ 280,050"
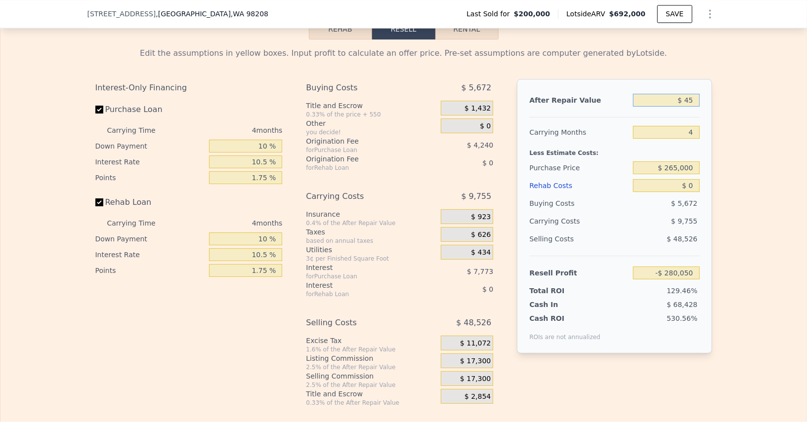
type input "$ 450"
type input "-$ 279,635"
type input "$ 4,500"
type input "-$ 275,873"
type input "$ 45,000"
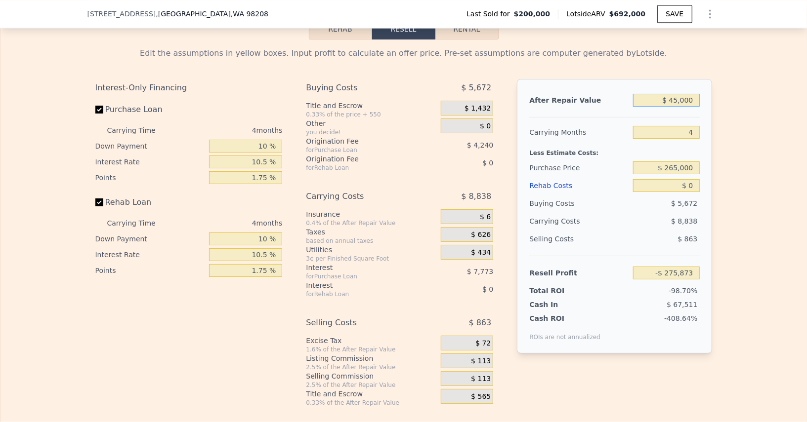
type input "-$ 238,234"
type input "$ 450,000"
type input "$ 138,147"
type input "$ 450,000"
click at [691, 184] on input "$ 0" at bounding box center [666, 185] width 66 height 13
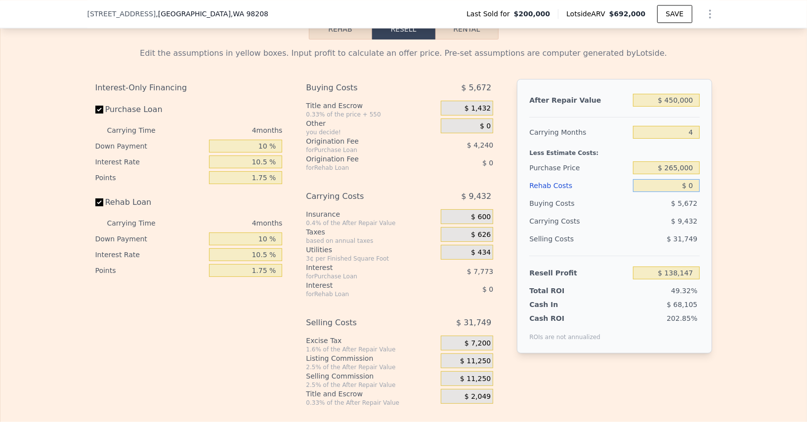
click at [691, 184] on input "$ 0" at bounding box center [666, 185] width 66 height 13
type input "$ 1"
type input "$ 138,146"
type input "-$ 1"
type input "$ 138,148"
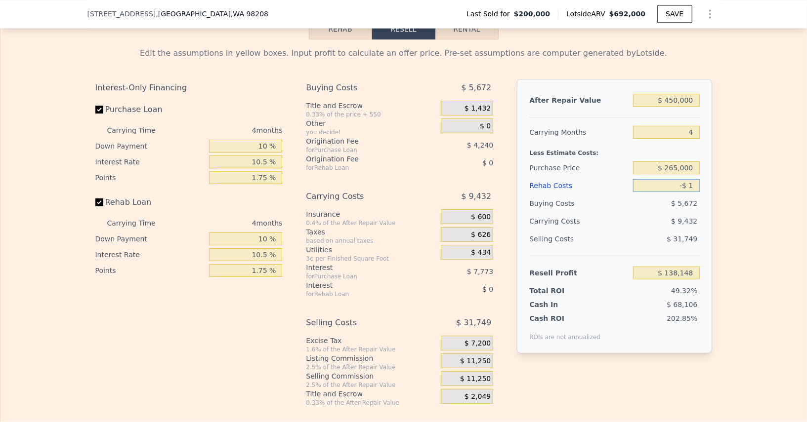
type input "$ 1"
type input "$ 138,146"
type input "-$ 1"
type input "$ 138,148"
type input "$ 1"
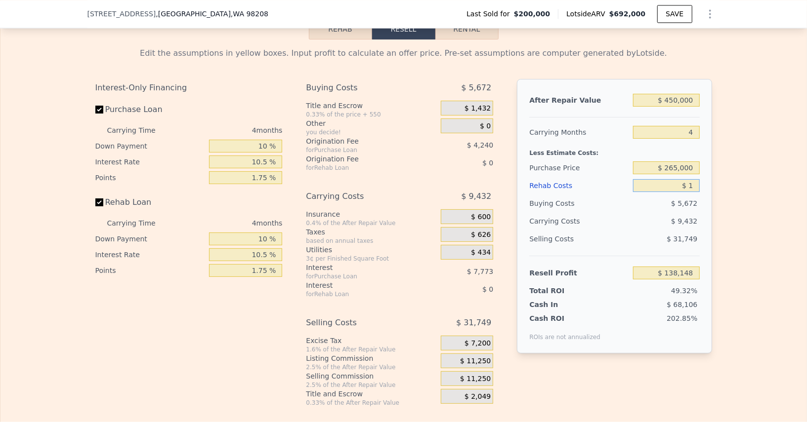
type input "$ 138,146"
type input "$ 10"
type input "$ 138,137"
type input "$ 100"
type input "$ 138,041"
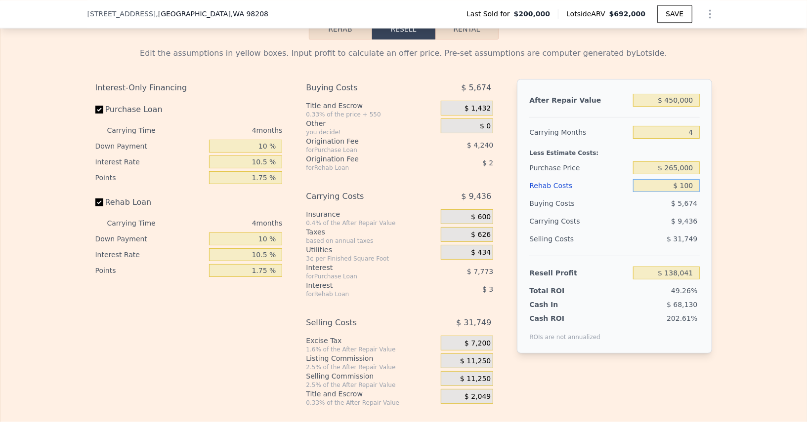
type input "$ 1,000"
type input "$ 137,103"
type input "$ 10,000"
type input "$ 127,695"
type input "$ 100,000"
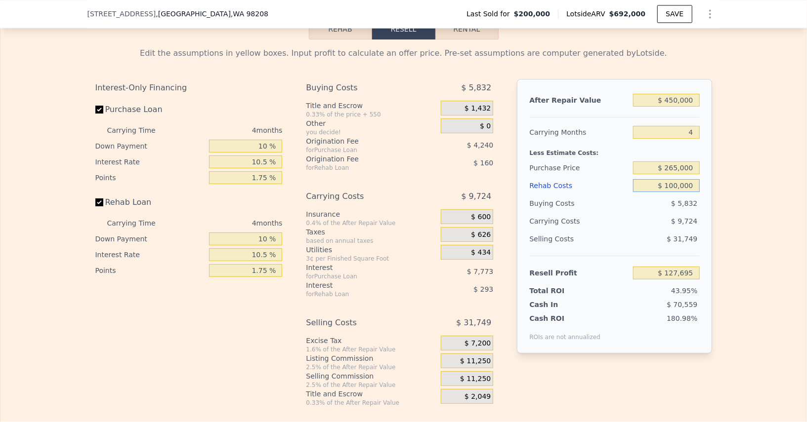
type input "$ 33,615"
type input "$ 100,000"
click at [483, 375] on span "$ 11,250" at bounding box center [475, 379] width 31 height 9
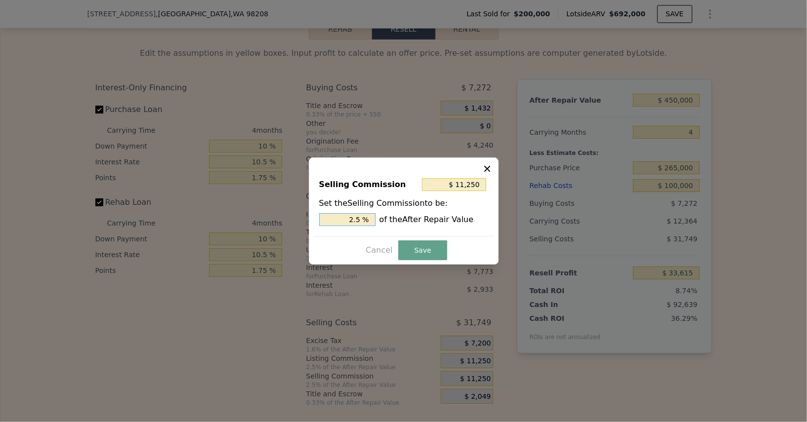
click at [344, 219] on input "2.5 %" at bounding box center [347, 219] width 56 height 13
type input "$ 0"
type input "0 %"
click at [425, 247] on button "Save" at bounding box center [422, 251] width 48 height 20
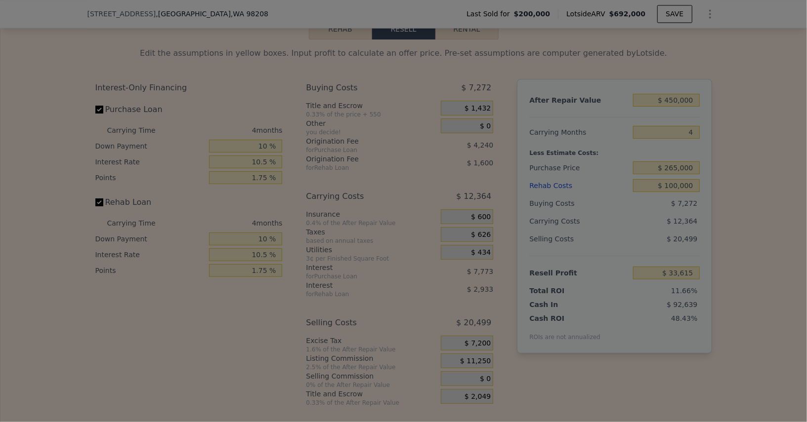
type input "$ 44,865"
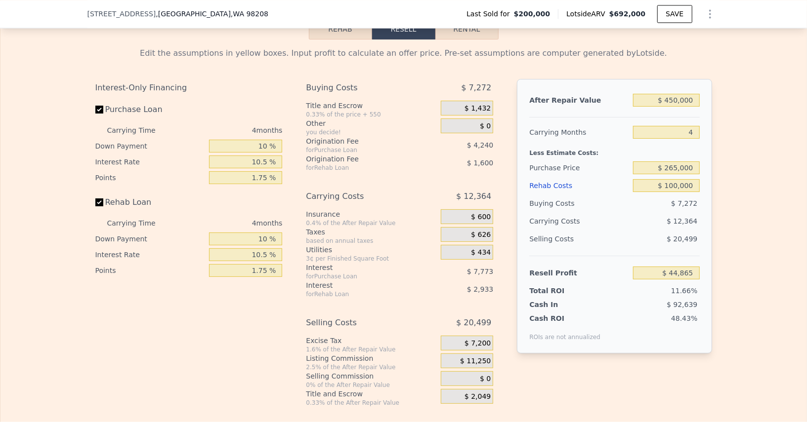
click at [591, 392] on div "Interest-Only Financing Purchase Loan Carrying Time 4 months Down Payment 10 % …" at bounding box center [403, 243] width 616 height 328
click at [262, 176] on input "1.75 %" at bounding box center [245, 177] width 73 height 13
type input "1.7 %"
type input "$ 45,501"
type input "1. %"
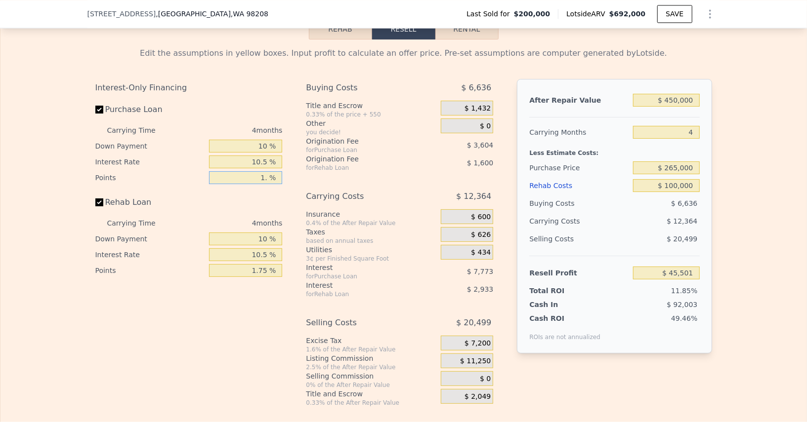
type input "$ 46,985"
type input "1.5 %"
type input "$ 45,925"
type input "1.5 %"
click at [267, 264] on input "1.75 %" at bounding box center [245, 270] width 73 height 13
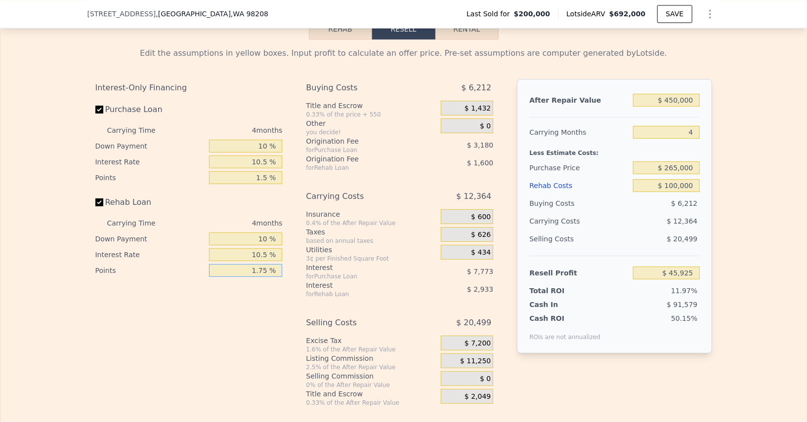
type input "1.7 %"
type input "$ 46,165"
type input "1. %"
click at [269, 303] on div "Interest-Only Financing Purchase Loan Carrying Time 4 months Down Payment 10 % …" at bounding box center [192, 243] width 195 height 328
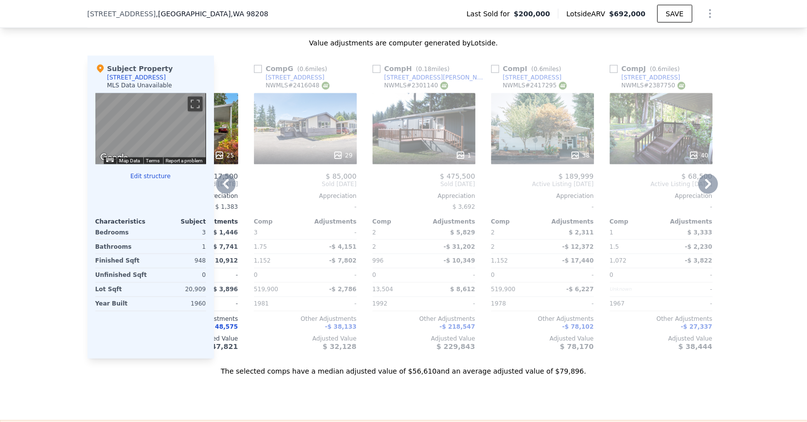
scroll to position [951, 0]
